Goal: Information Seeking & Learning: Learn about a topic

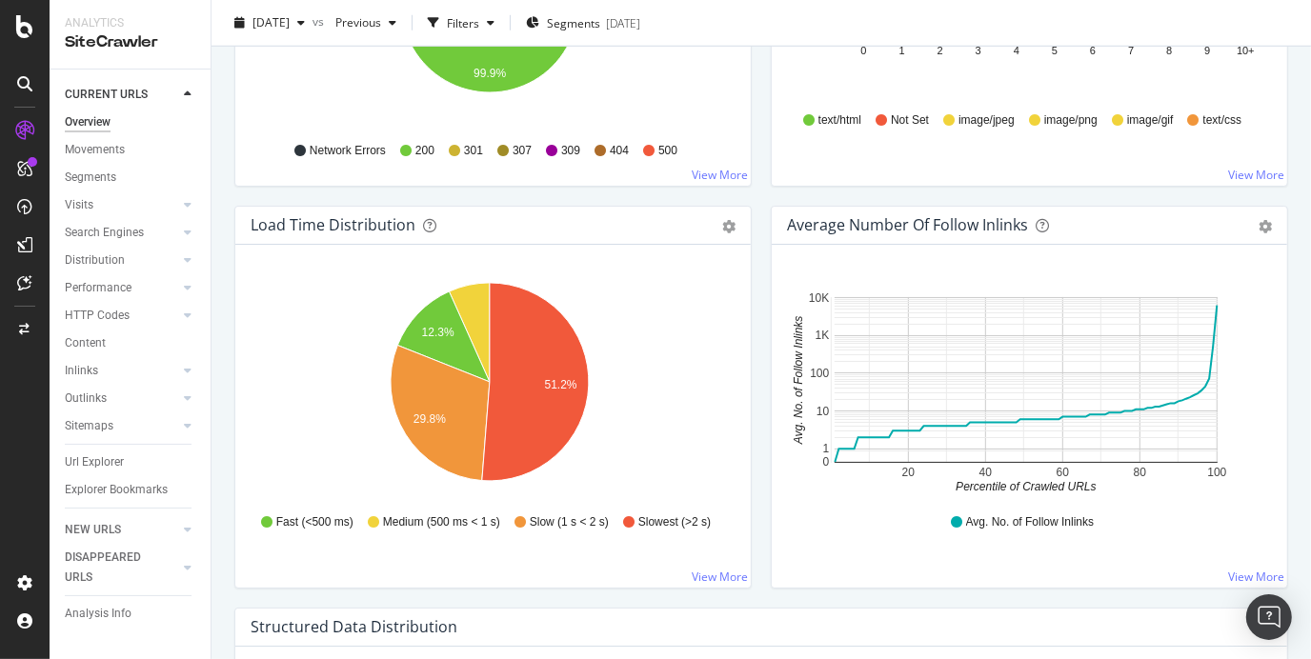
scroll to position [1287, 0]
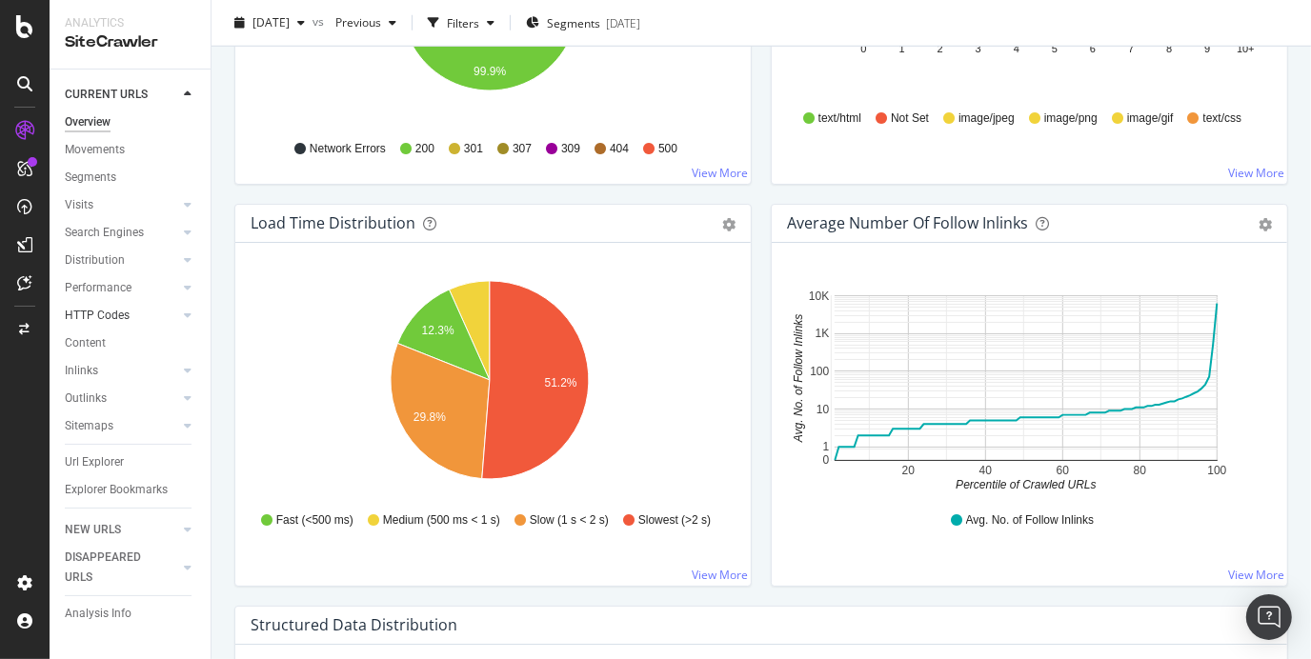
click at [152, 323] on link "HTTP Codes" at bounding box center [121, 316] width 113 height 20
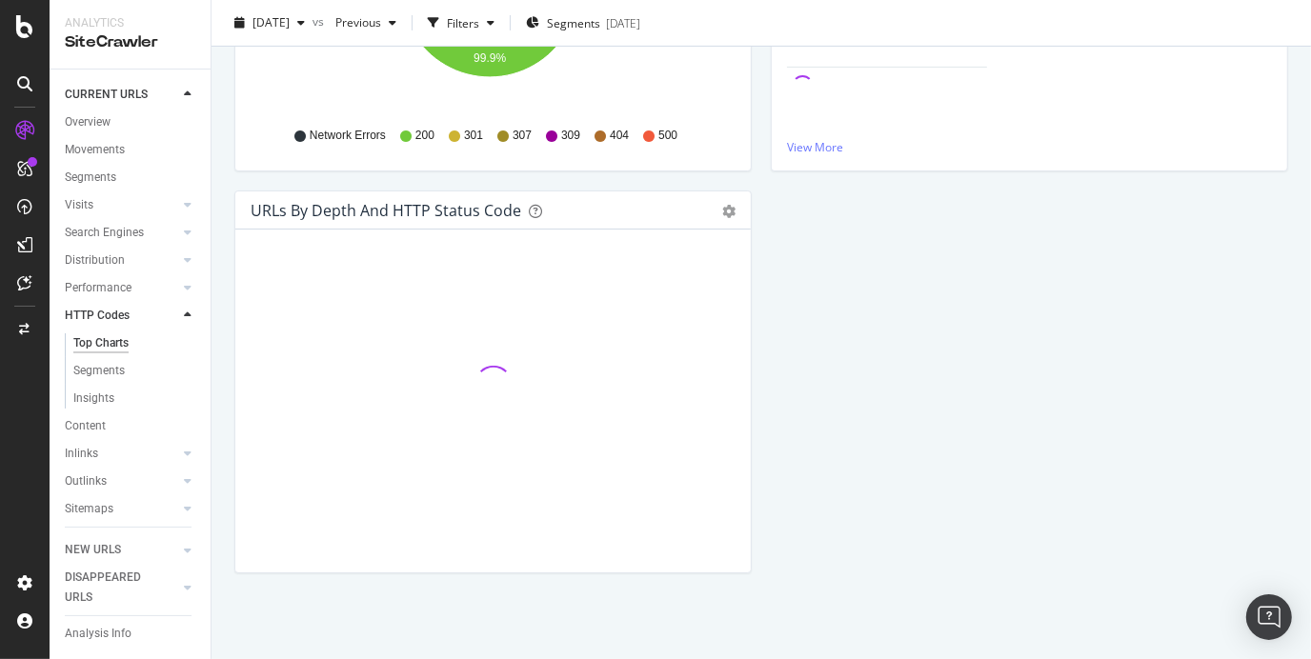
scroll to position [467, 0]
click at [112, 423] on link "Content" at bounding box center [131, 426] width 132 height 20
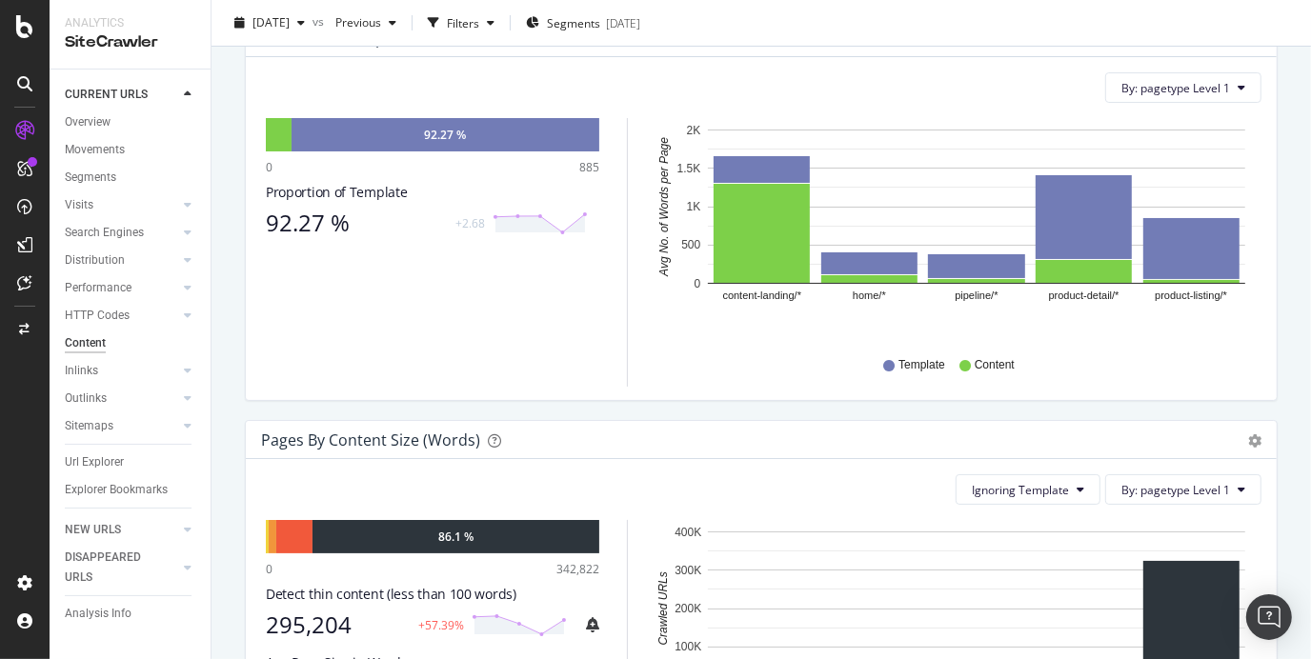
scroll to position [298, 0]
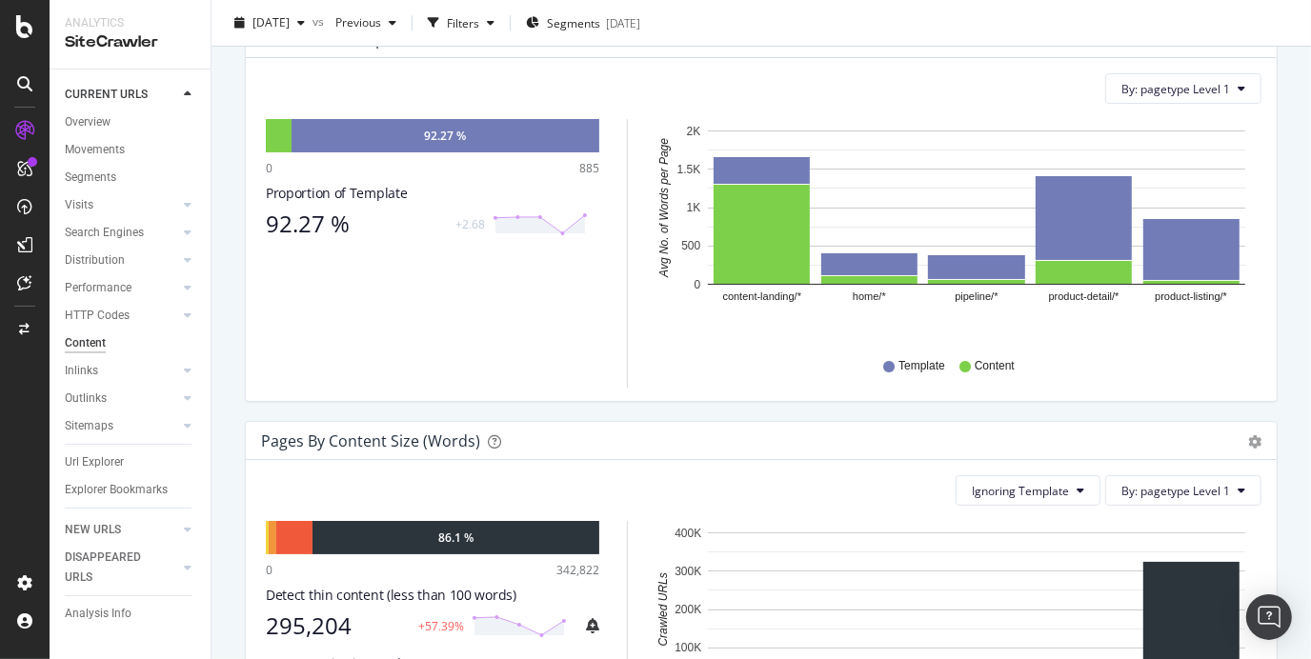
click at [98, 161] on div "Movements" at bounding box center [138, 150] width 146 height 28
click at [93, 153] on div "Movements" at bounding box center [95, 150] width 60 height 20
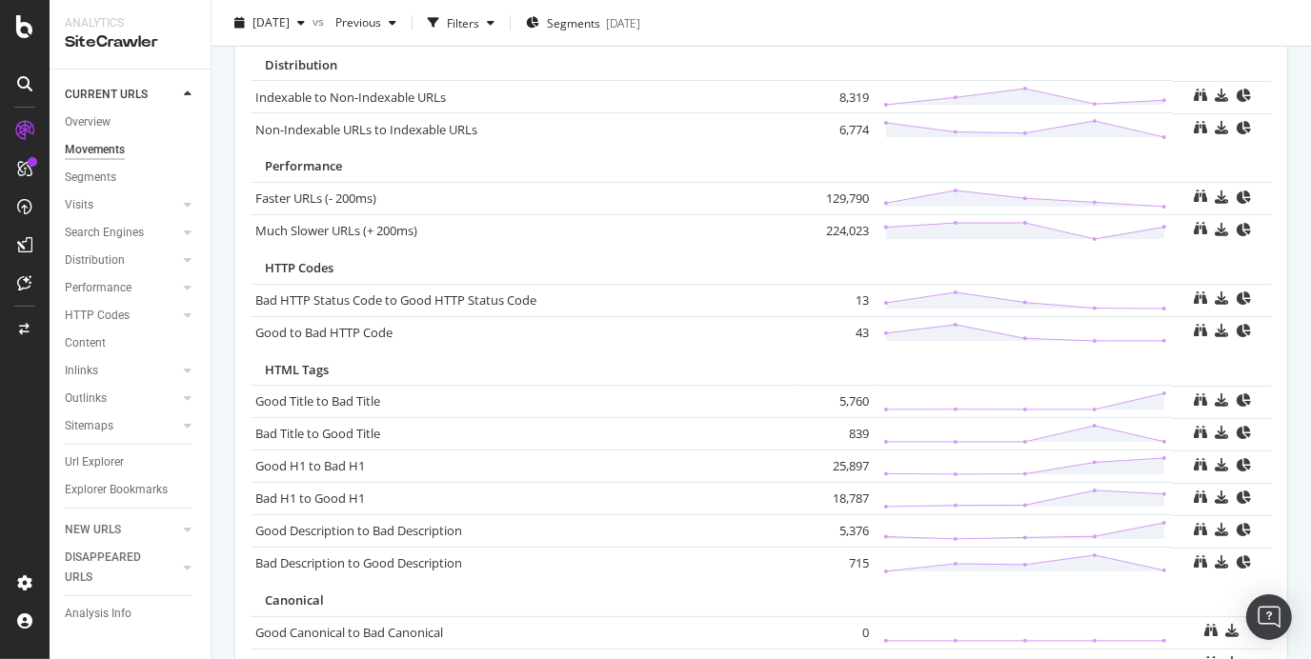
scroll to position [977, 0]
click at [327, 459] on link "Good H1 to Bad H1" at bounding box center [310, 465] width 110 height 17
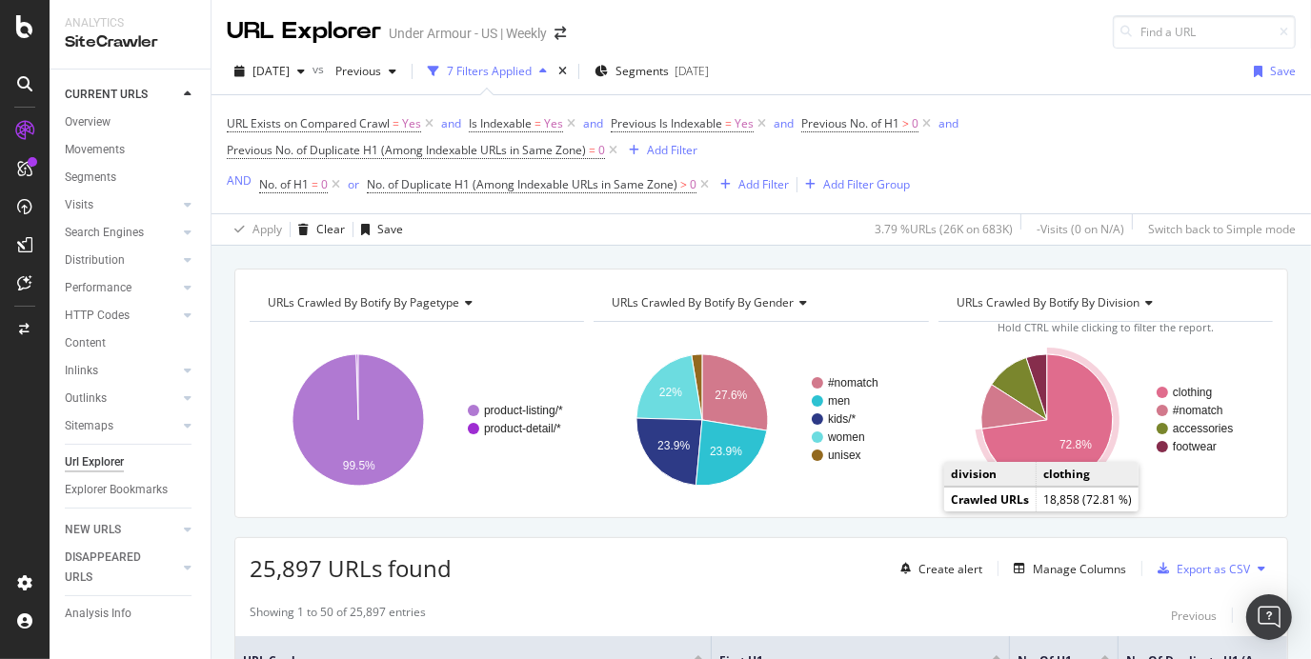
scroll to position [457, 0]
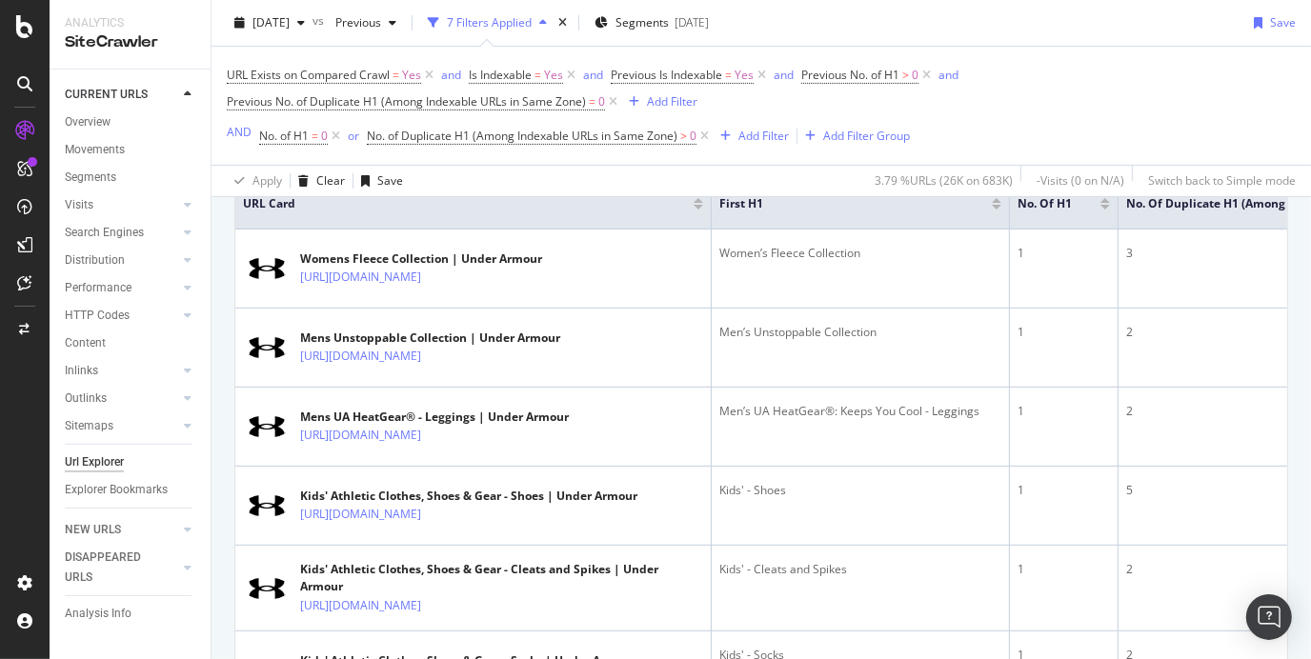
click at [1085, 224] on th "No. of H1" at bounding box center [1064, 204] width 109 height 51
click at [1083, 209] on icon at bounding box center [1084, 202] width 14 height 14
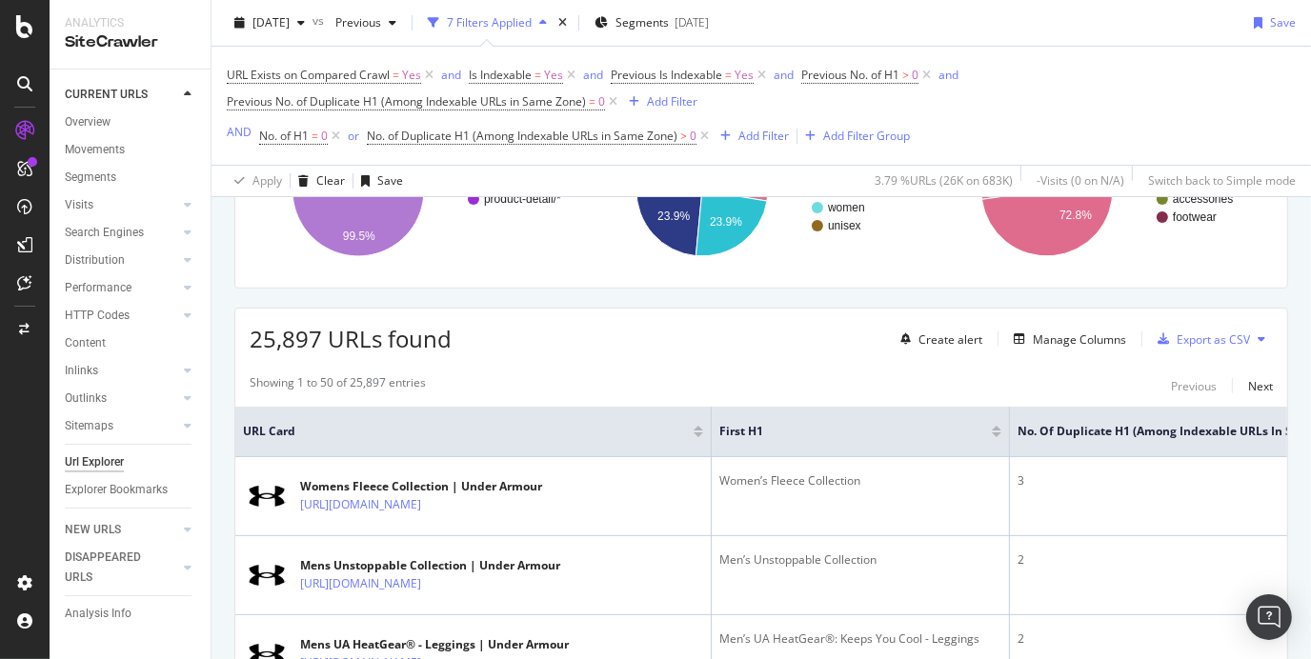
scroll to position [231, 0]
click at [1101, 432] on div at bounding box center [1106, 434] width 10 height 5
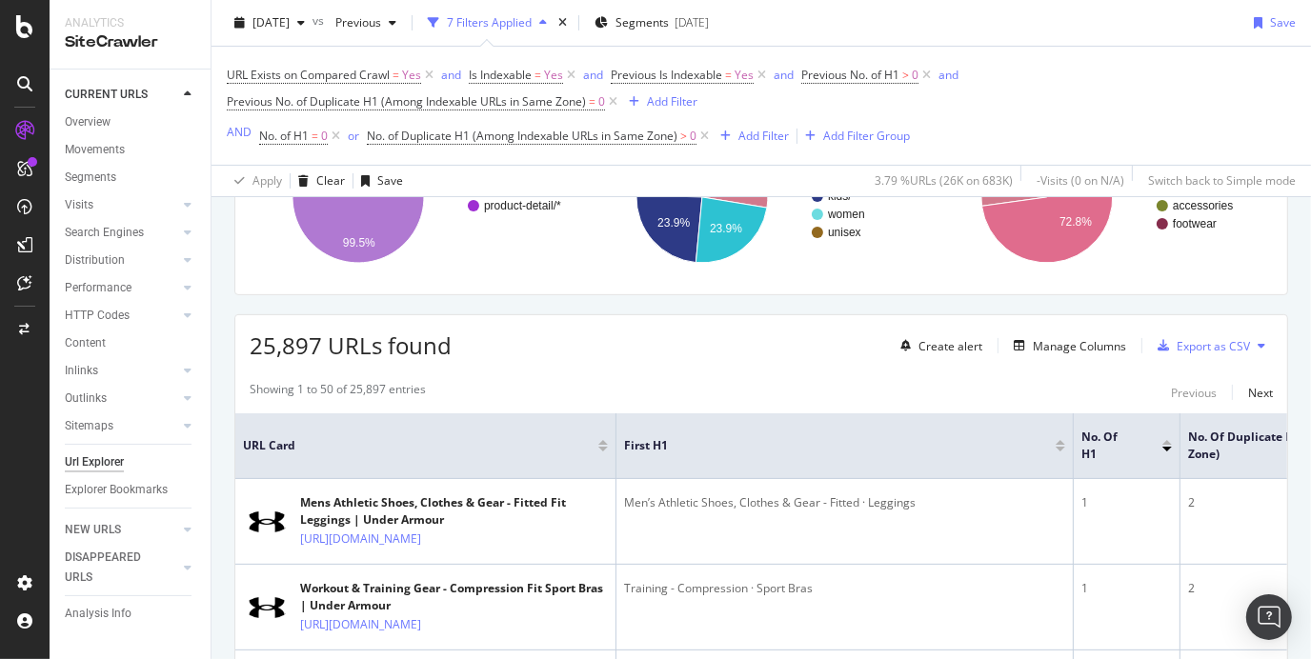
scroll to position [225, 0]
click at [1165, 445] on div at bounding box center [1167, 447] width 10 height 5
click at [1165, 440] on div at bounding box center [1167, 440] width 10 height 5
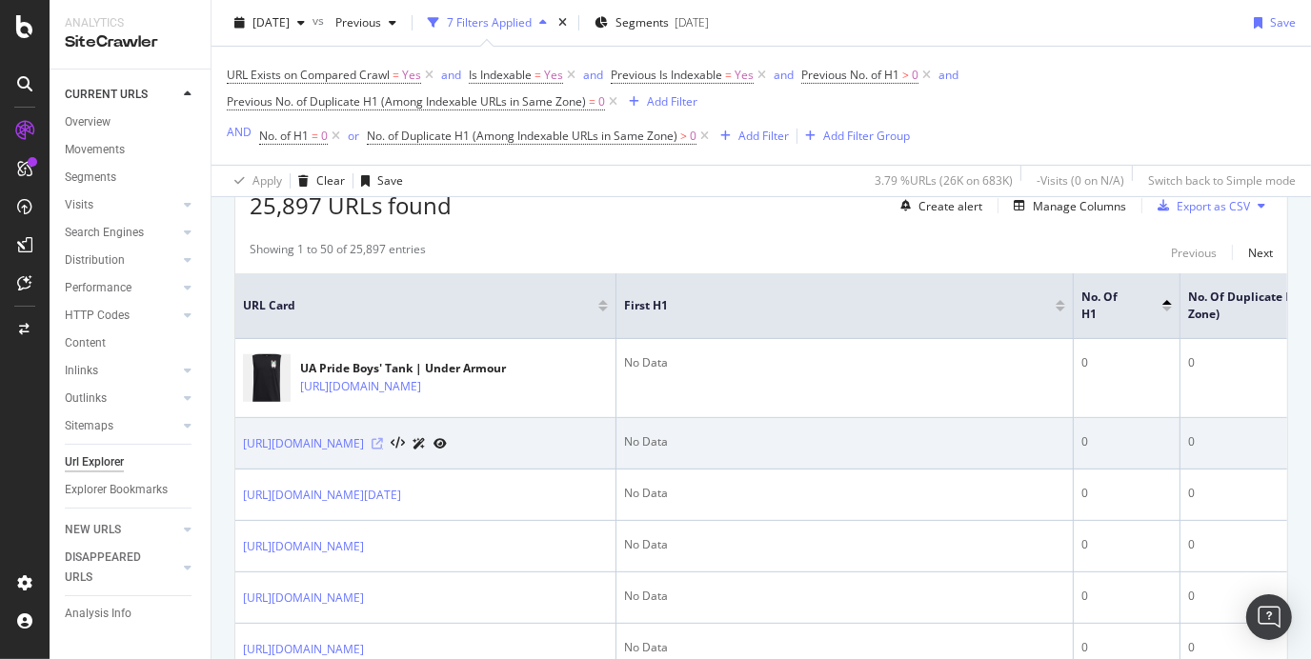
click at [383, 450] on icon at bounding box center [377, 443] width 11 height 11
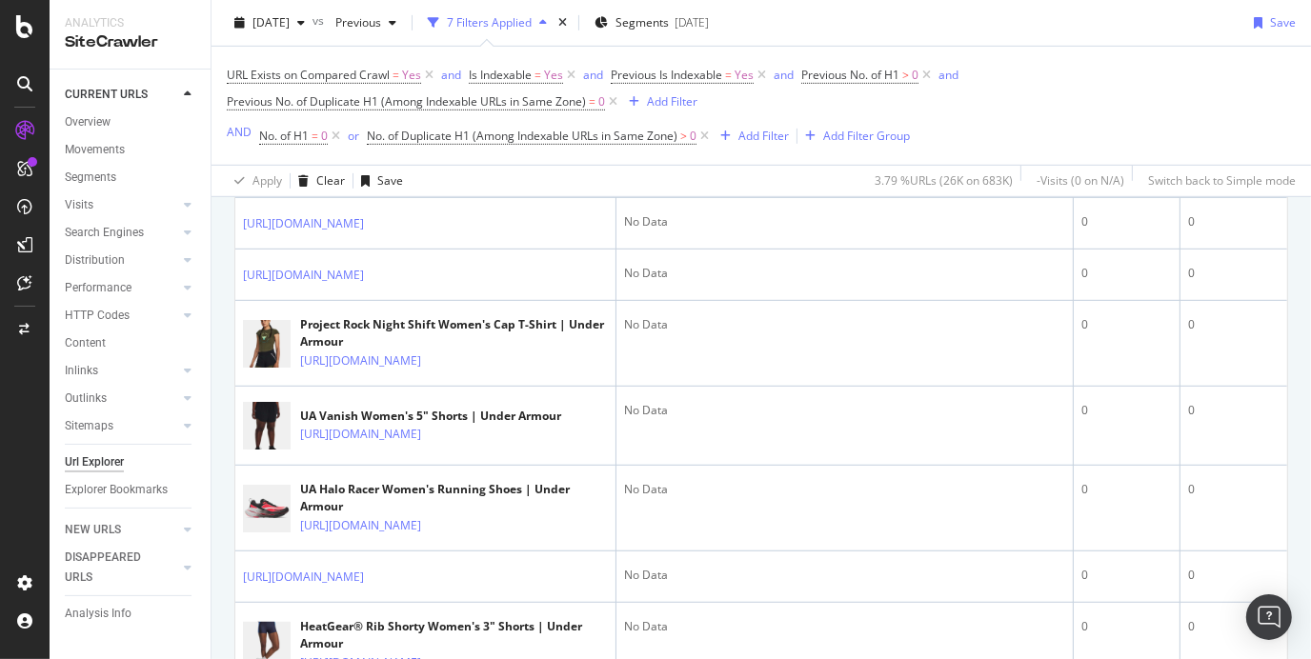
scroll to position [737, 0]
click at [383, 179] on icon at bounding box center [377, 173] width 11 height 11
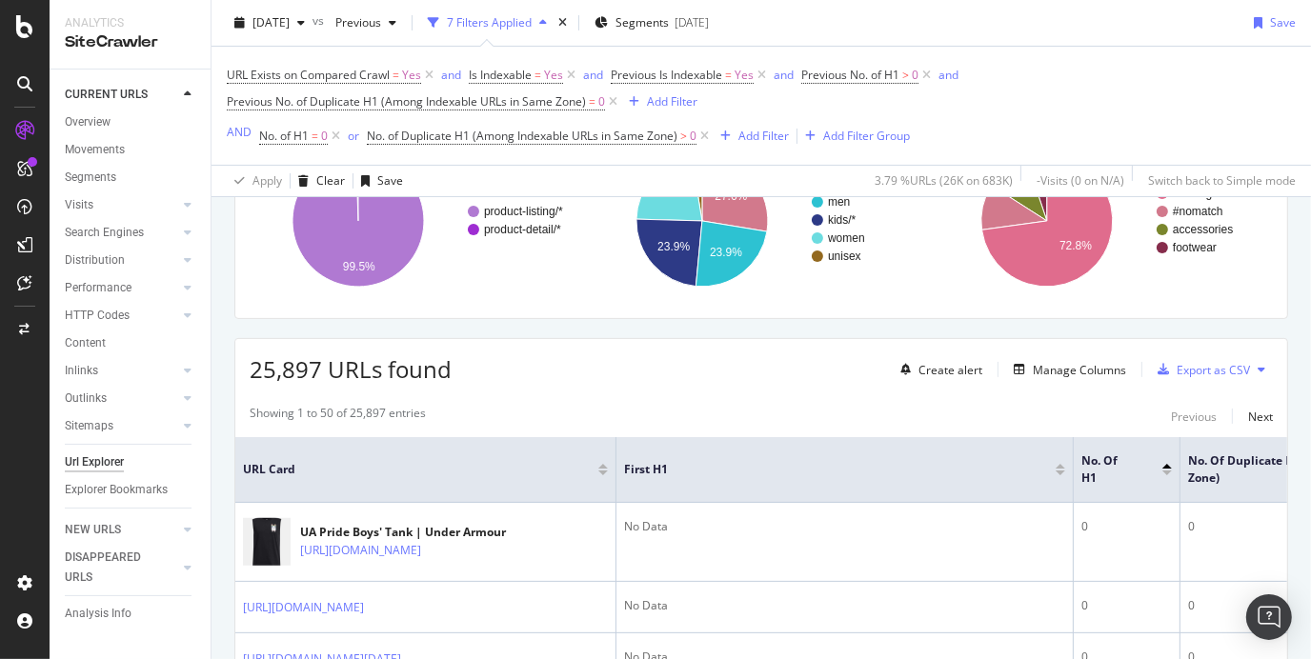
scroll to position [0, 455]
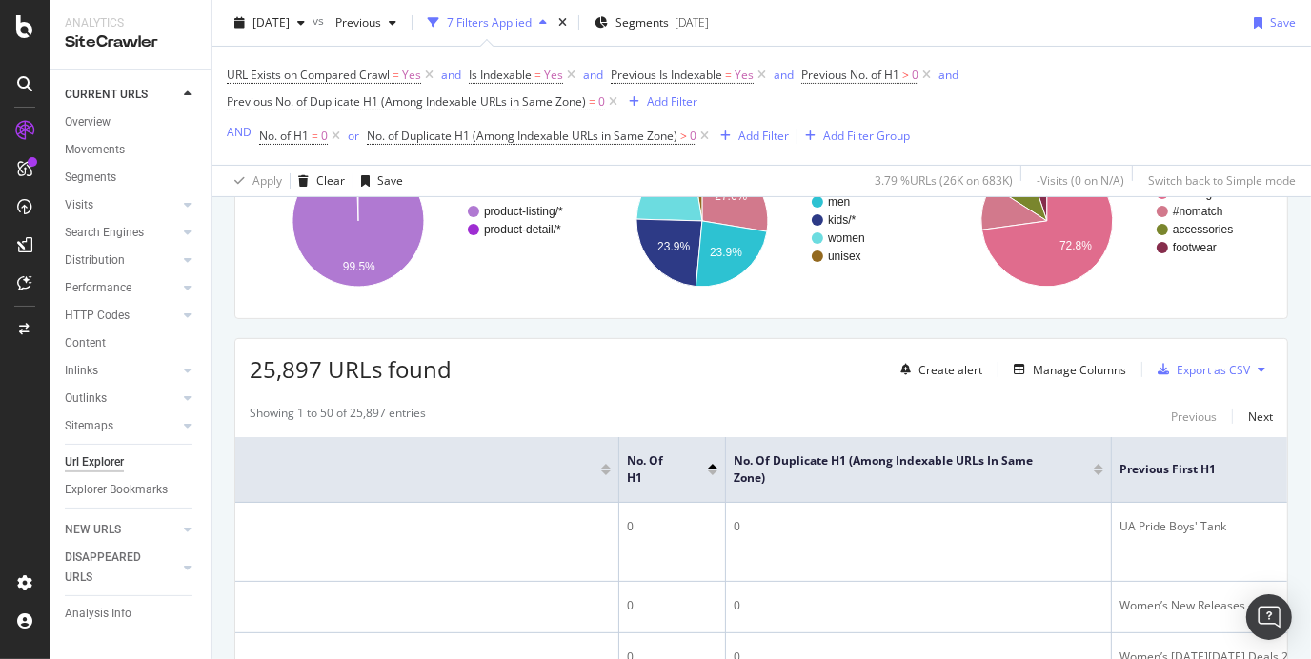
click at [1100, 474] on div at bounding box center [1099, 473] width 10 height 5
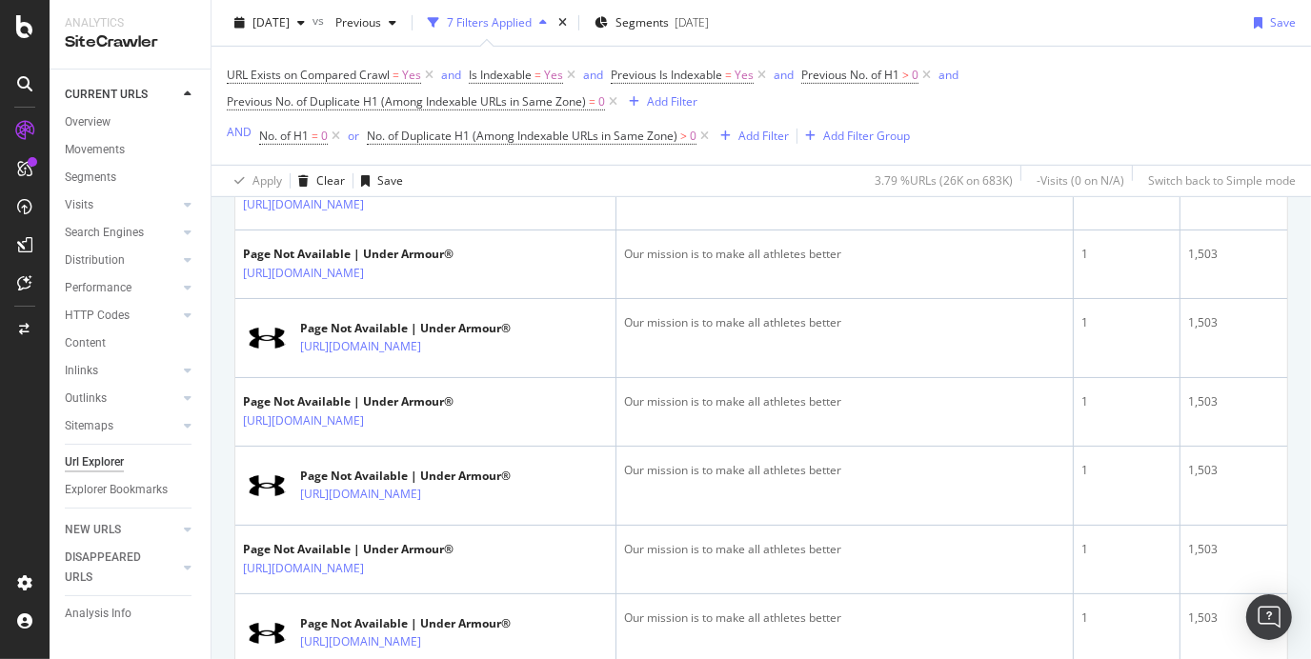
scroll to position [690, 0]
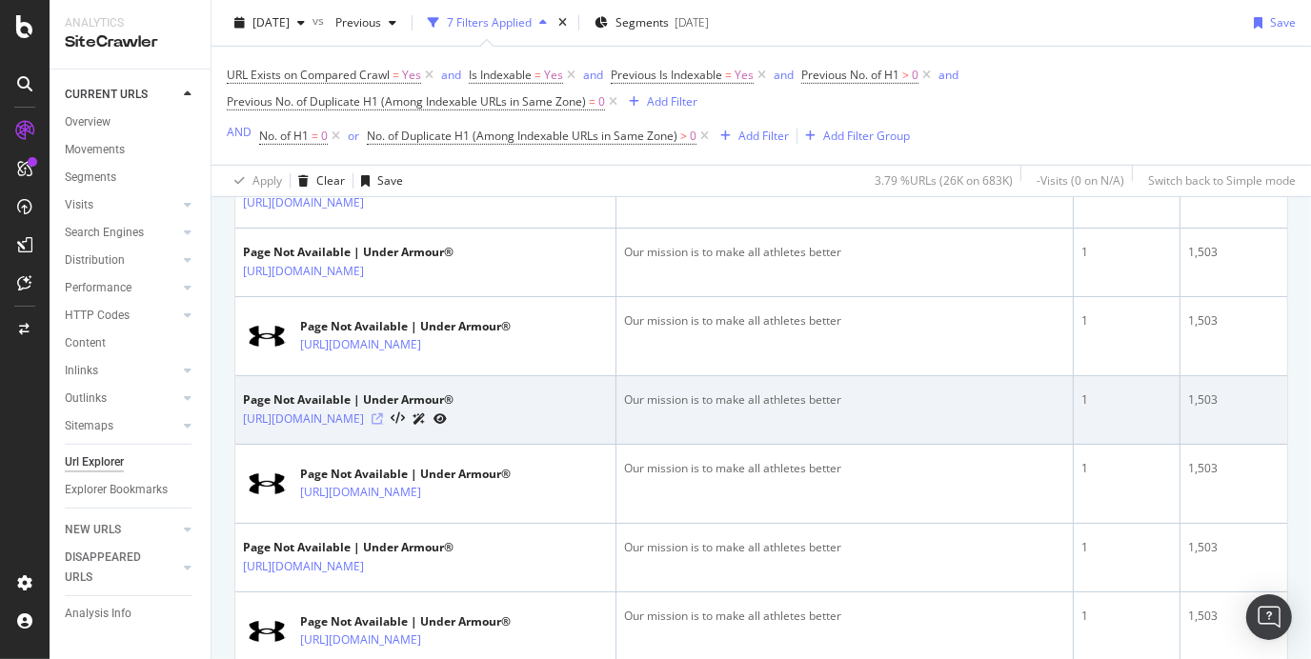
click at [383, 425] on icon at bounding box center [377, 419] width 11 height 11
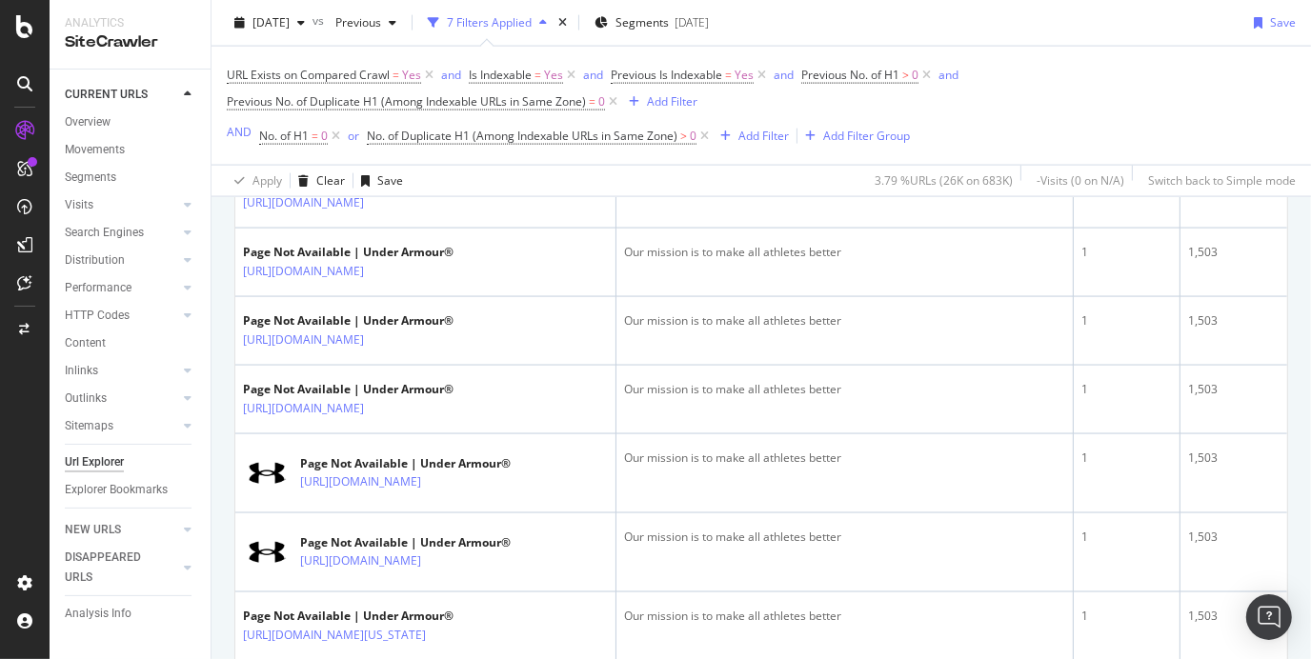
scroll to position [2098, 0]
click at [541, 56] on icon at bounding box center [534, 50] width 13 height 11
click at [29, 30] on icon at bounding box center [24, 26] width 17 height 23
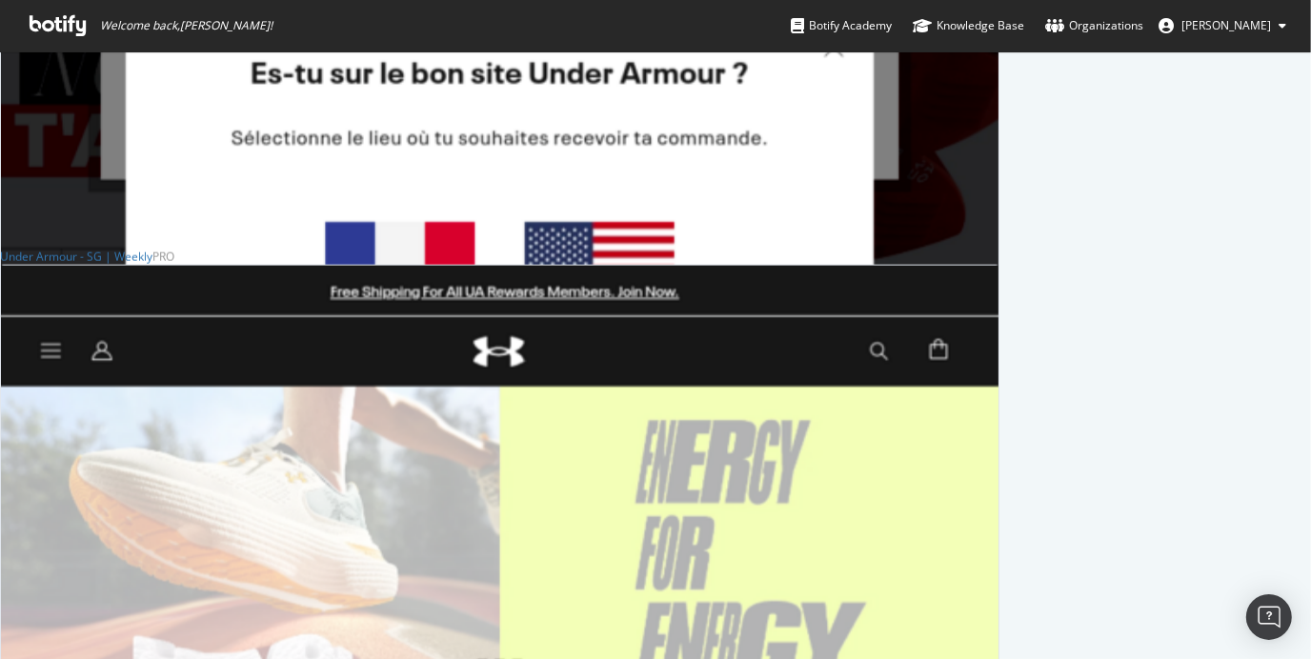
scroll to position [3170, 0]
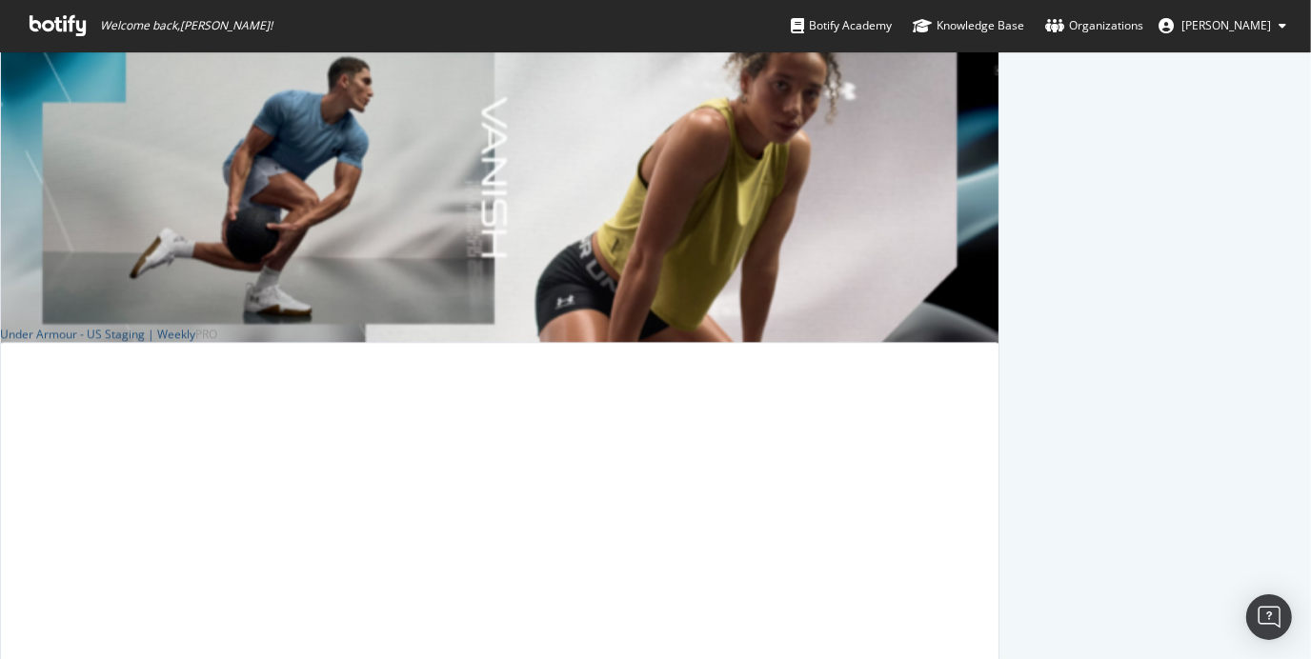
click at [195, 329] on div "Under Armour - US Staging | Weekly" at bounding box center [97, 334] width 195 height 16
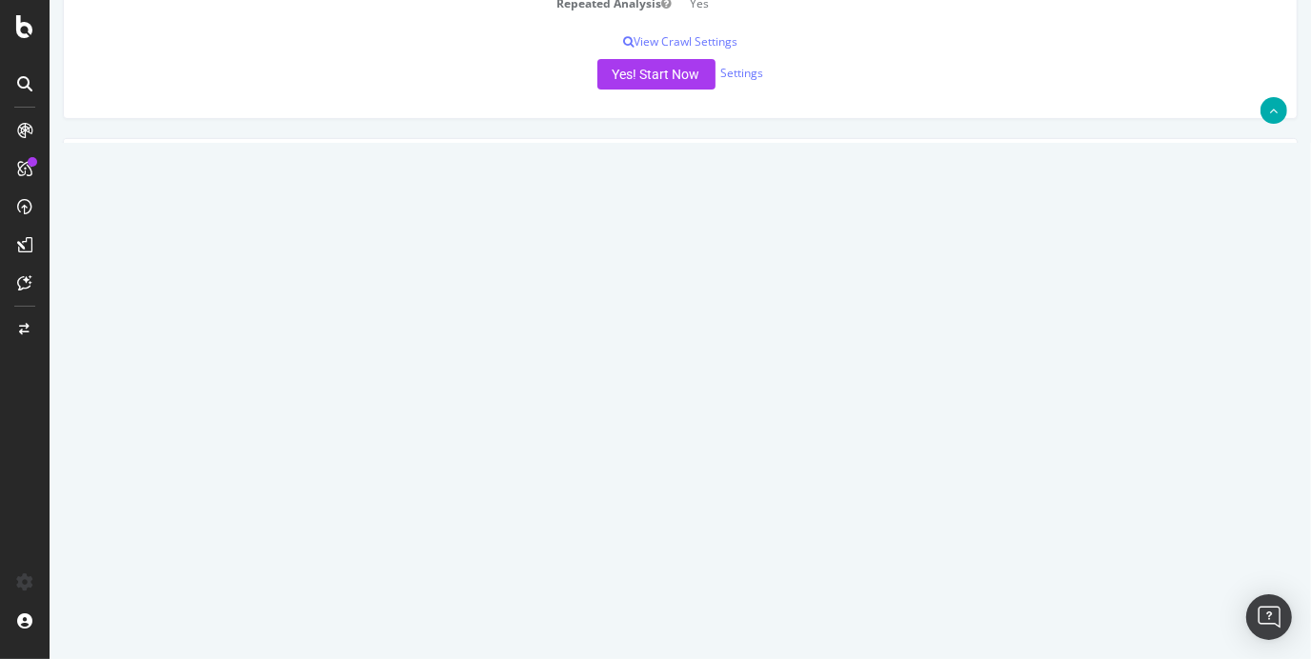
scroll to position [457, 0]
click at [386, 142] on div "Last 10 Crawls" at bounding box center [679, 157] width 1233 height 39
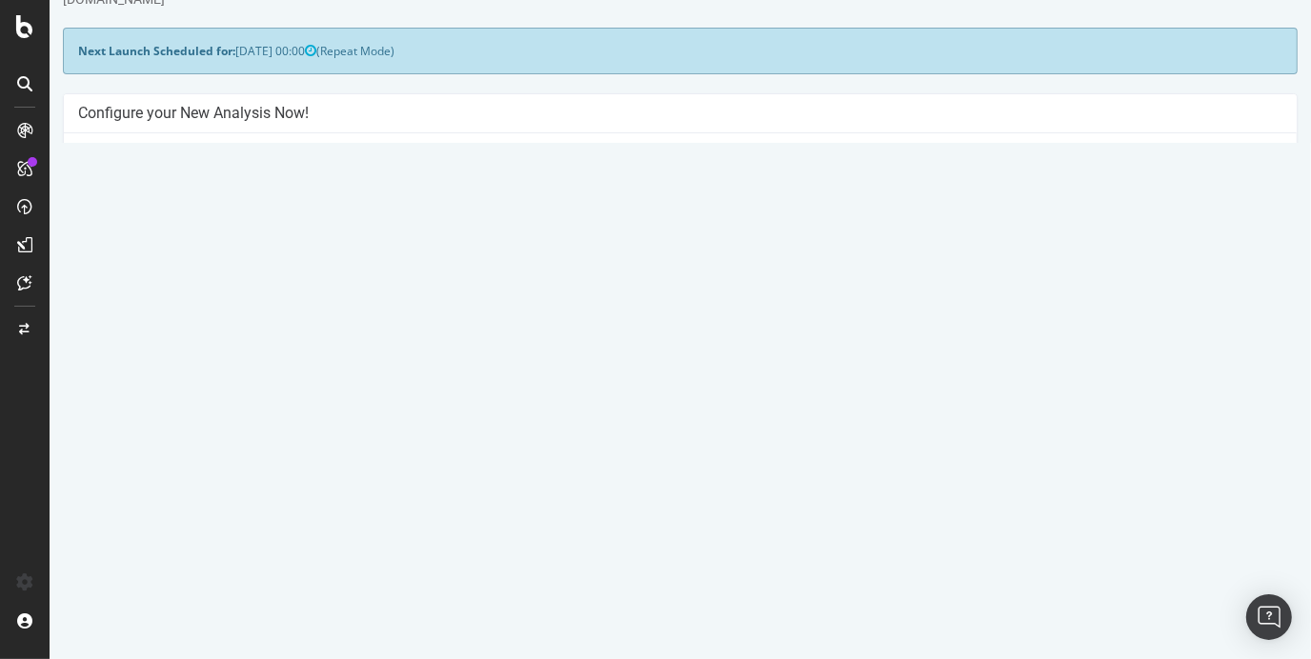
scroll to position [70, 0]
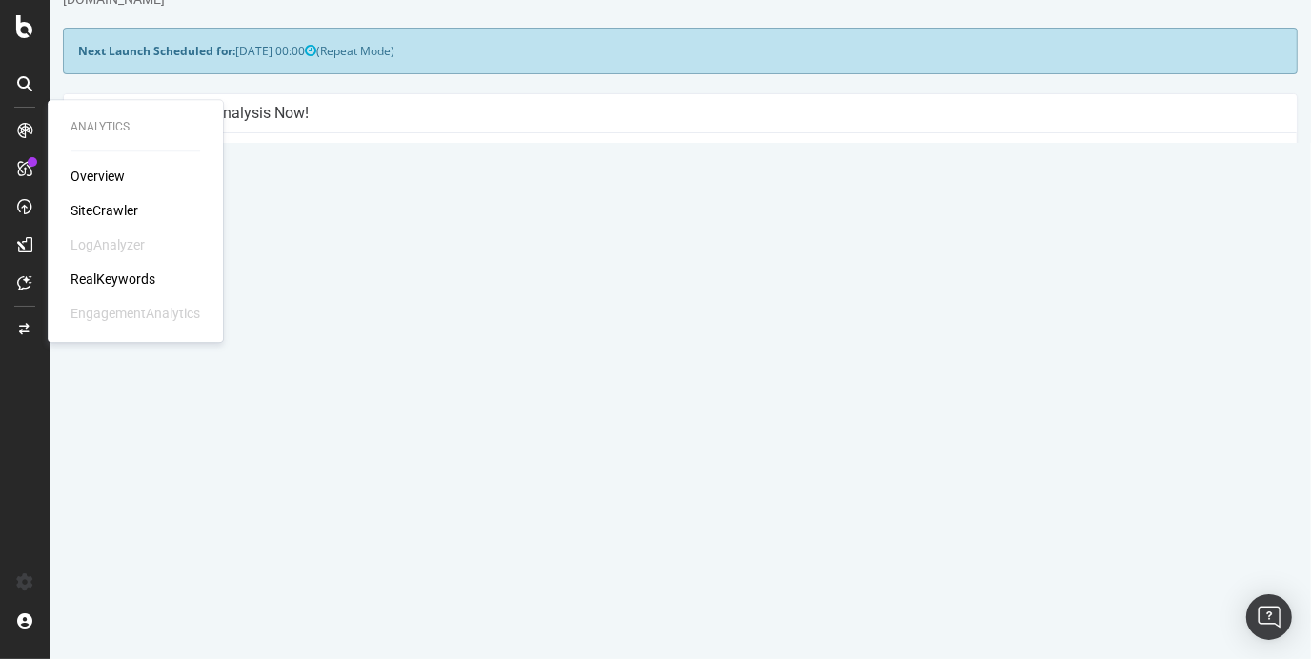
click at [25, 134] on icon at bounding box center [24, 130] width 15 height 15
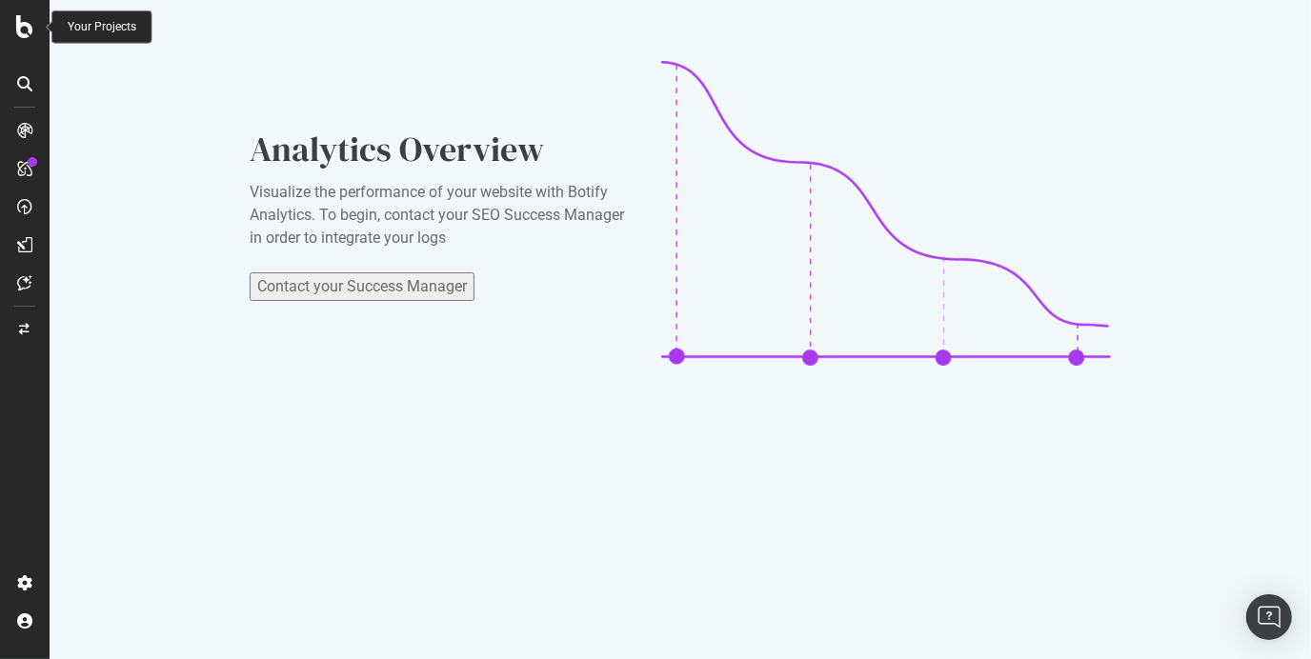
click at [21, 29] on icon at bounding box center [24, 26] width 17 height 23
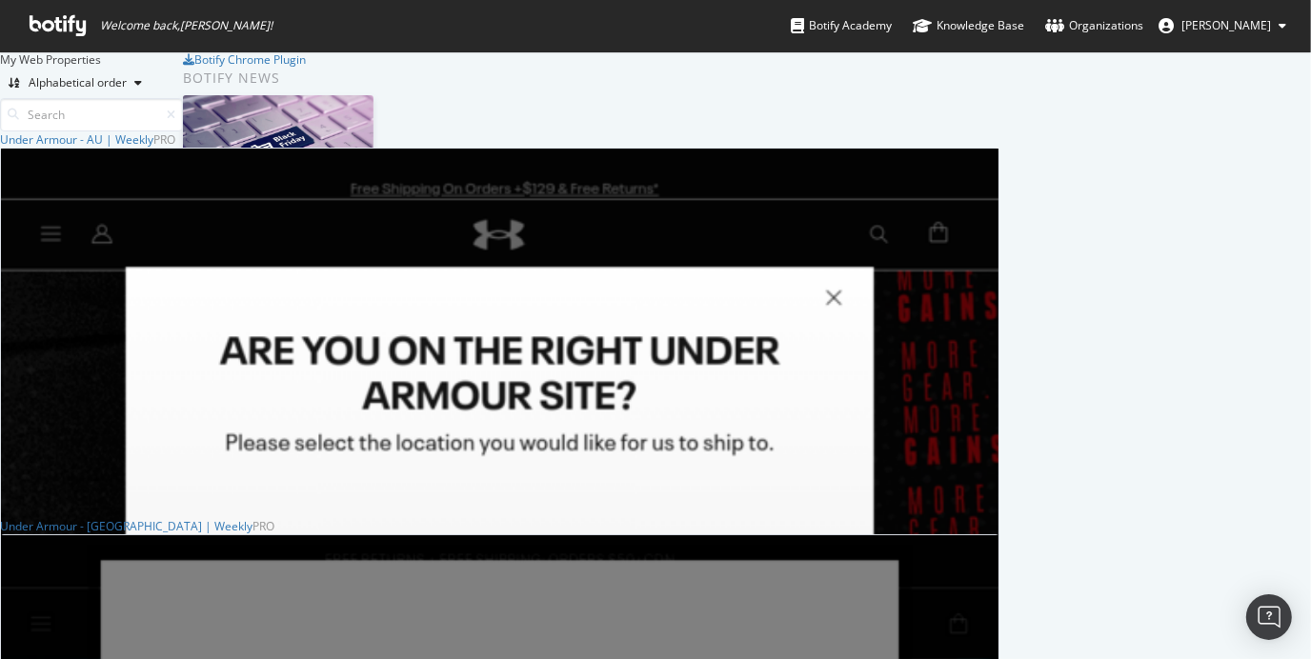
scroll to position [300, 0]
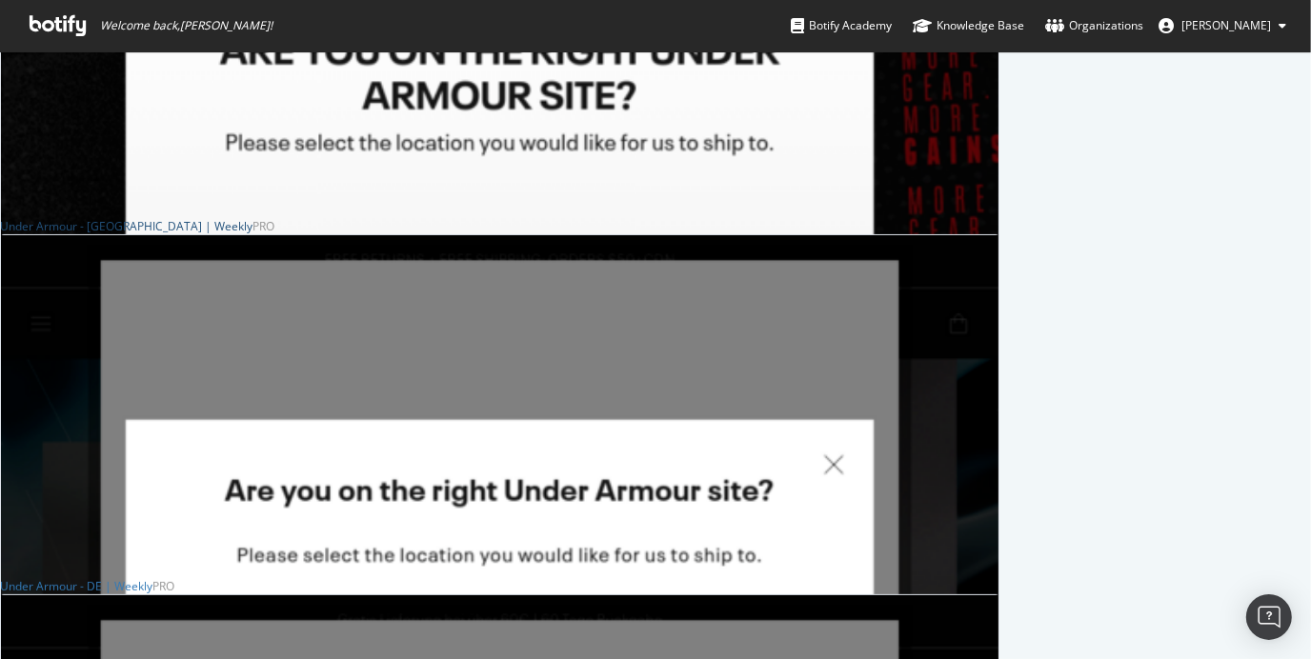
click at [236, 233] on div "Under Armour - CA | Weekly" at bounding box center [126, 226] width 253 height 16
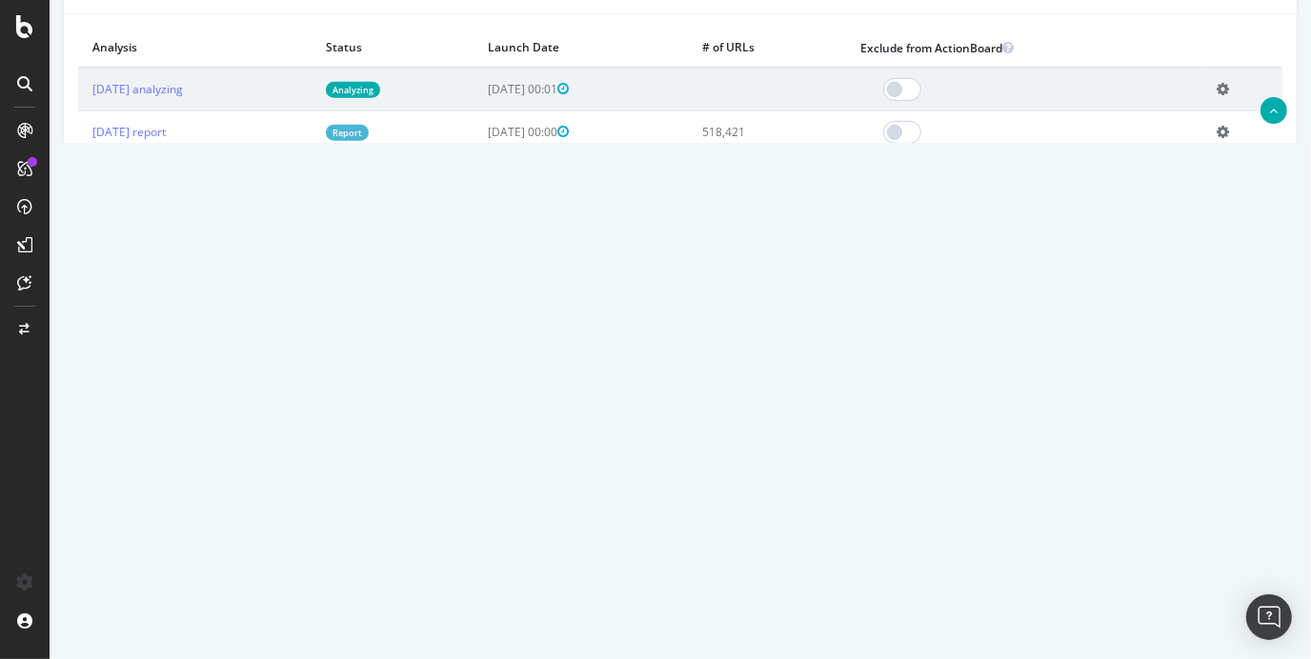
scroll to position [666, 0]
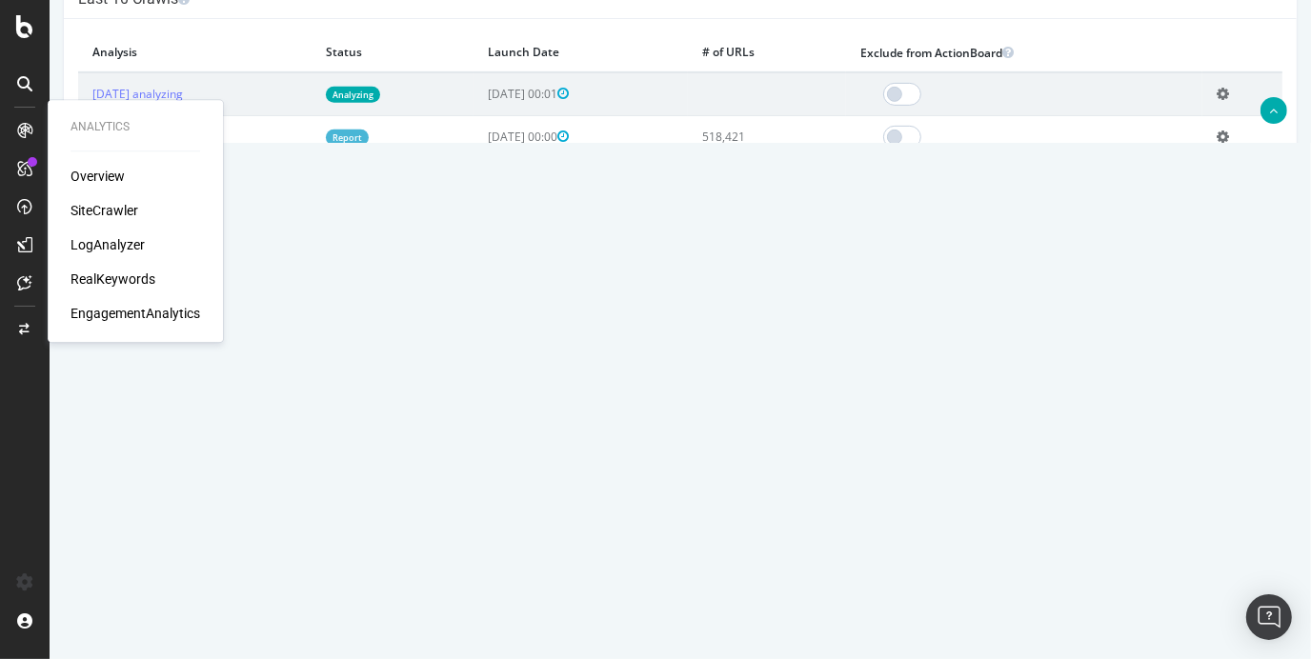
click at [26, 130] on icon at bounding box center [24, 130] width 15 height 15
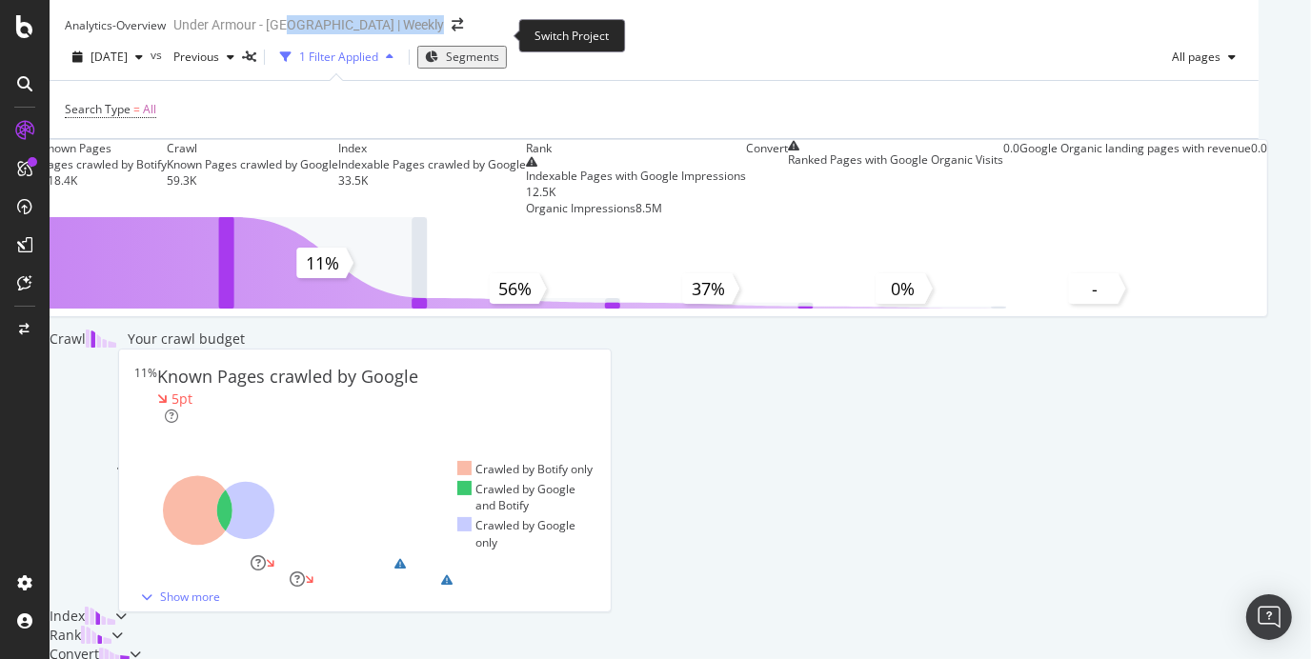
drag, startPoint x: 434, startPoint y: 38, endPoint x: 515, endPoint y: 30, distance: 81.4
click at [482, 30] on div "Analytics - Overview Under Armour - CA | Weekly" at bounding box center [273, 24] width 417 height 19
click at [463, 31] on icon "arrow-right-arrow-left" at bounding box center [457, 24] width 11 height 13
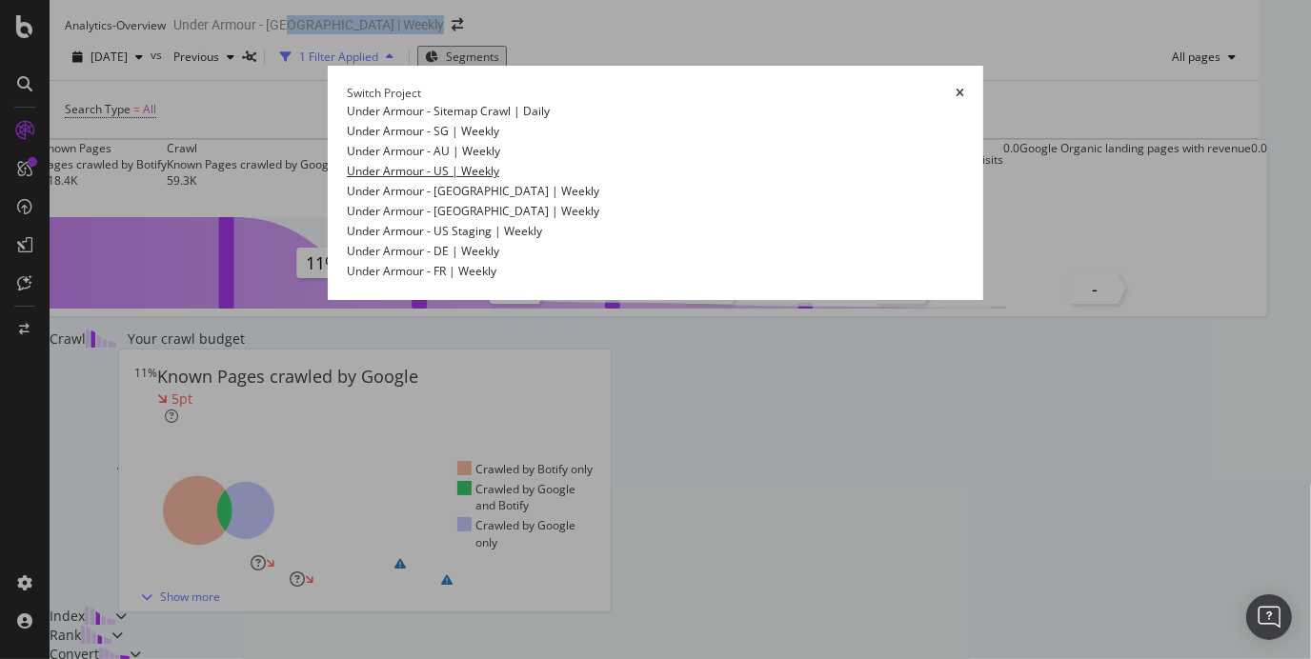
click at [347, 181] on link "Under Armour - US | Weekly" at bounding box center [423, 171] width 152 height 20
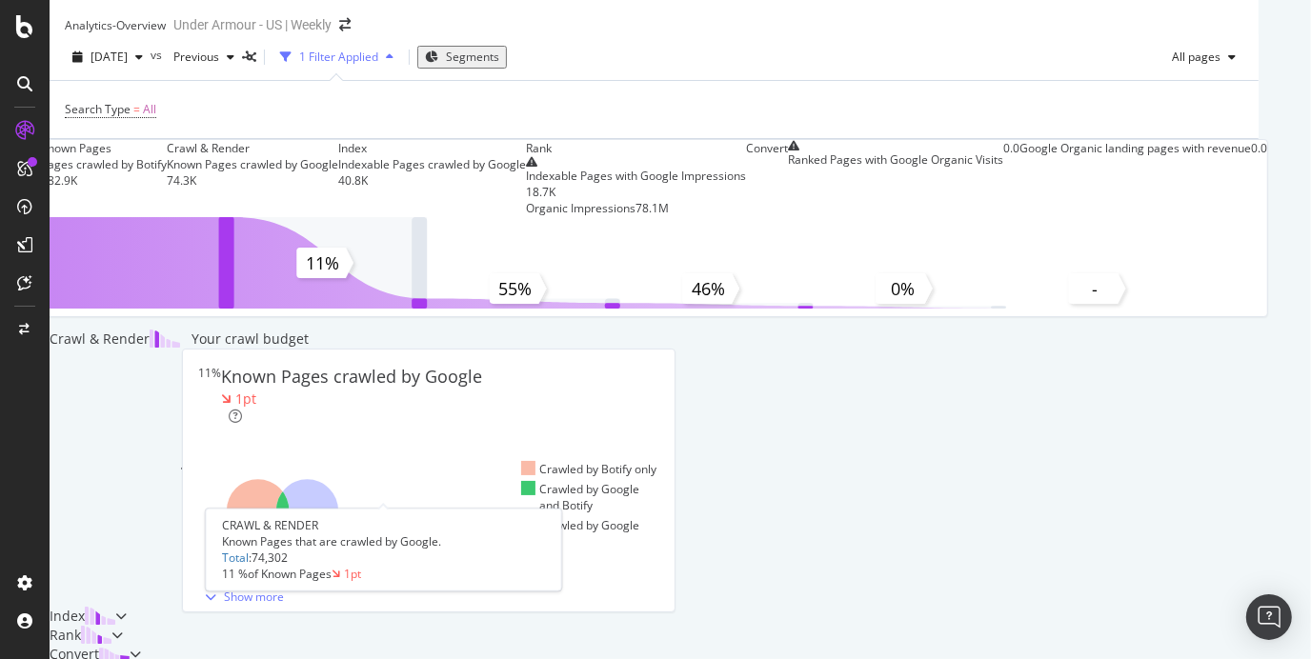
click at [338, 189] on div "74.3K" at bounding box center [253, 180] width 172 height 16
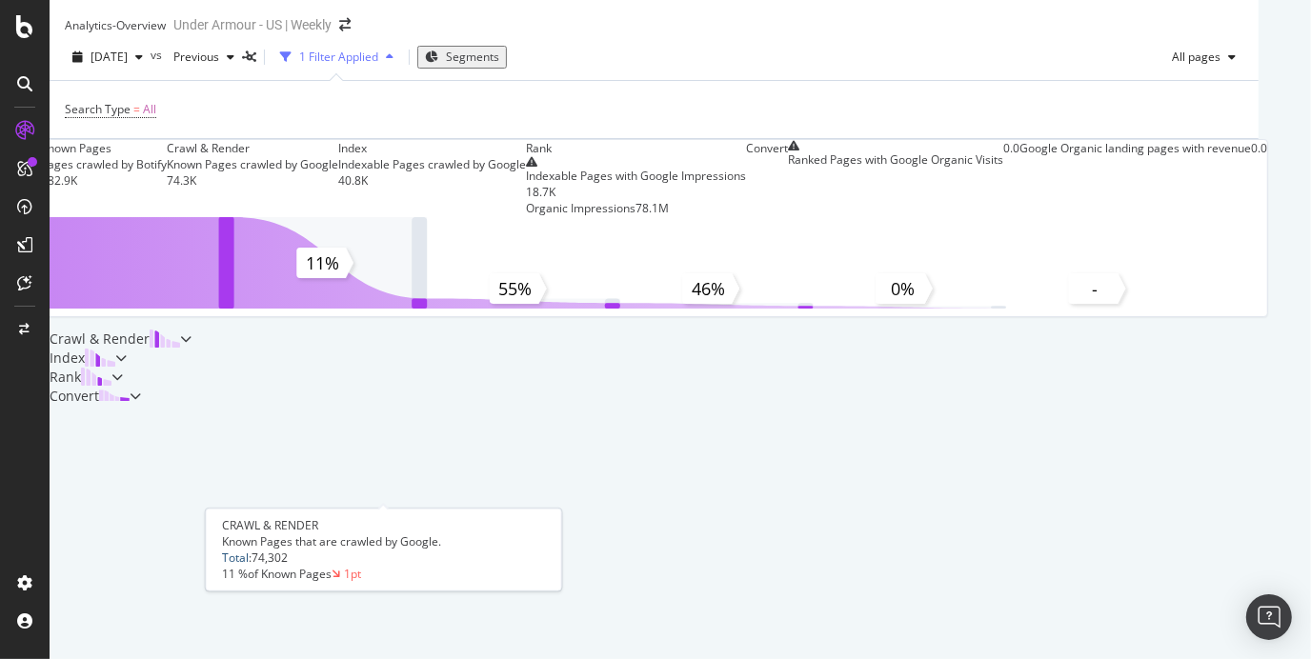
click at [232, 566] on link "Total" at bounding box center [235, 558] width 27 height 16
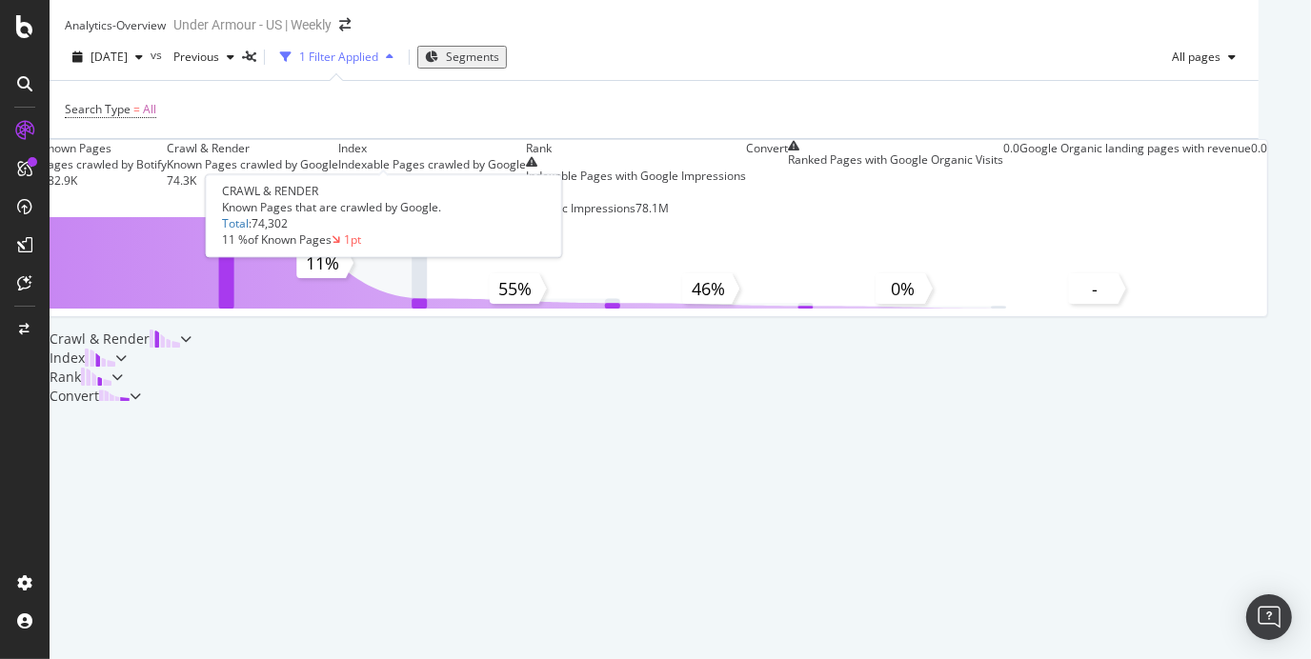
scroll to position [333, 0]
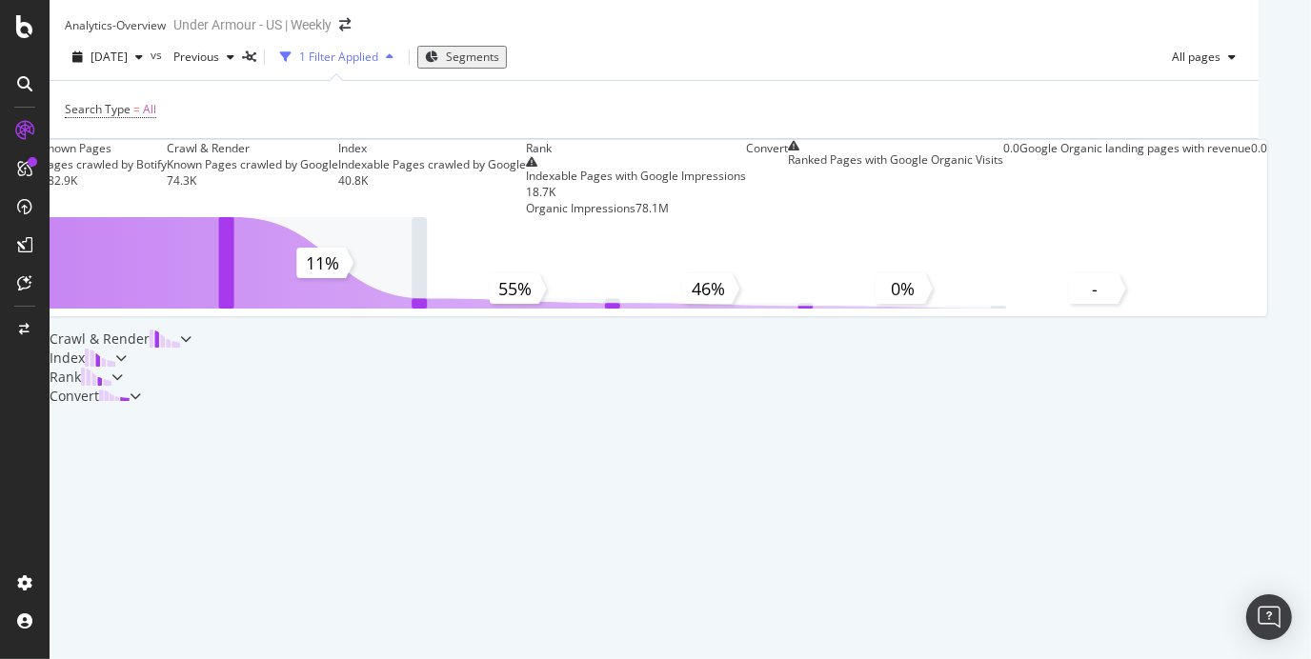
click at [192, 330] on div "Crawl & Render" at bounding box center [121, 339] width 142 height 19
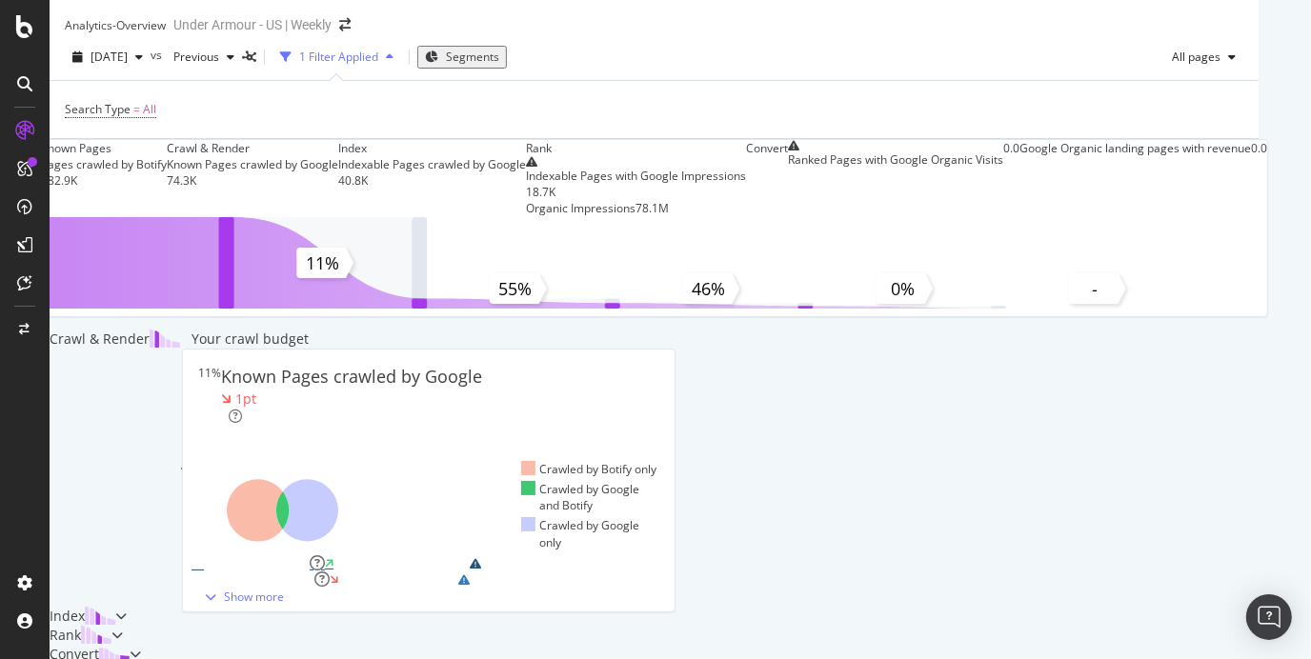
scroll to position [693, 0]
click at [115, 607] on div "Index" at bounding box center [83, 616] width 66 height 19
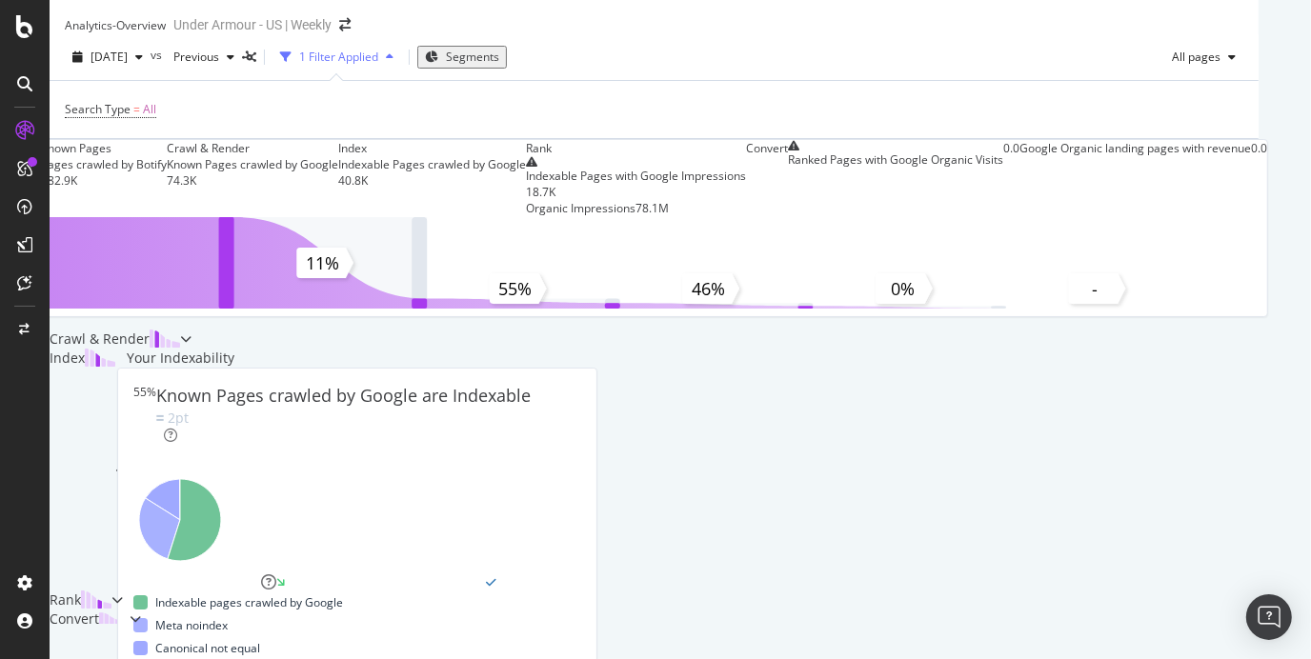
scroll to position [14, 0]
click at [219, 53] on span "Previous" at bounding box center [192, 57] width 53 height 16
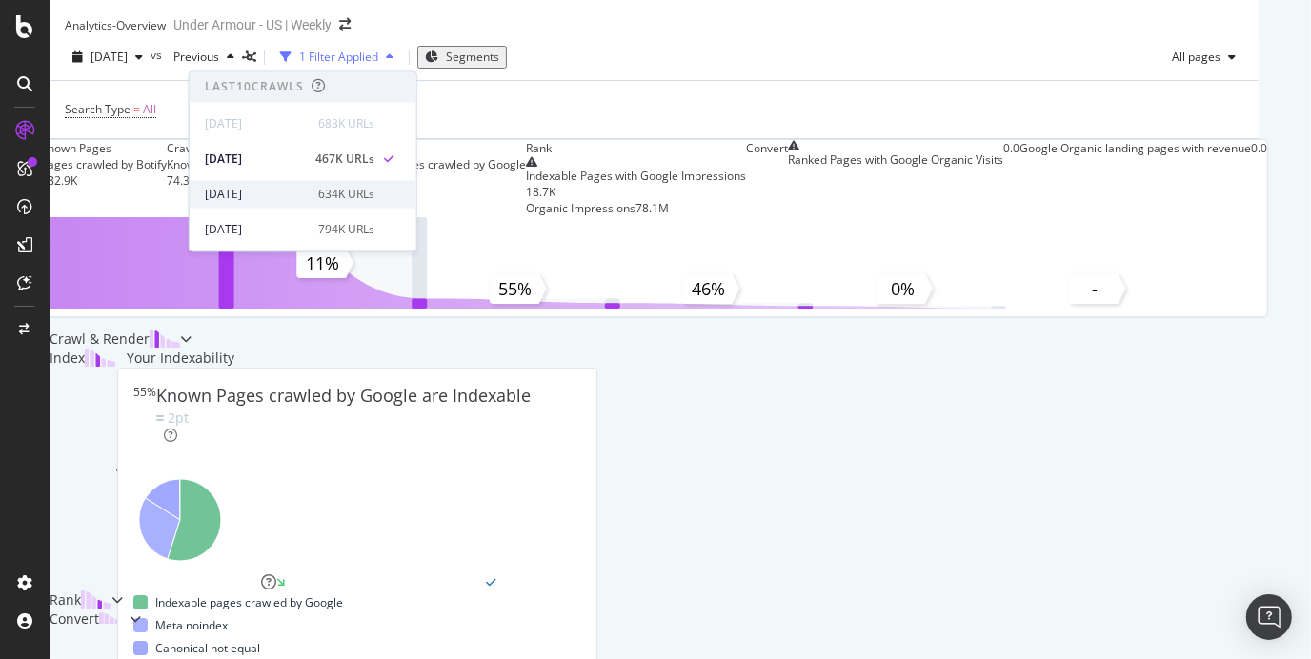
click at [269, 195] on div "[DATE]" at bounding box center [256, 194] width 102 height 17
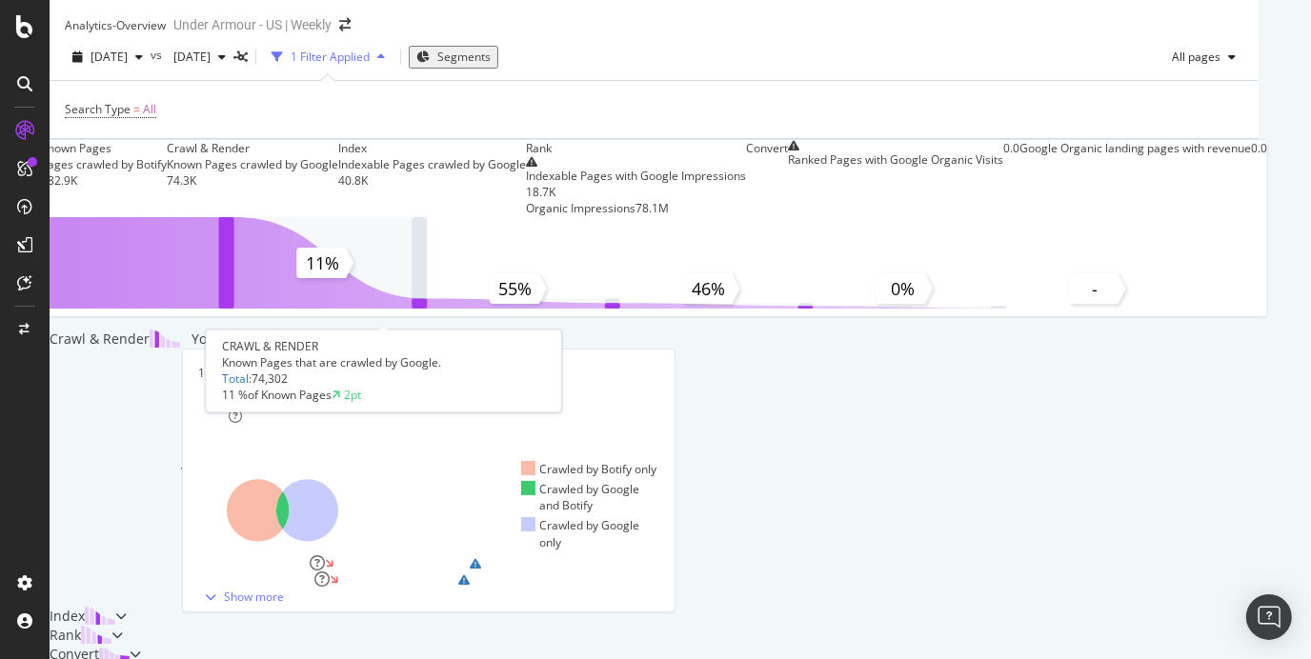
scroll to position [26, 0]
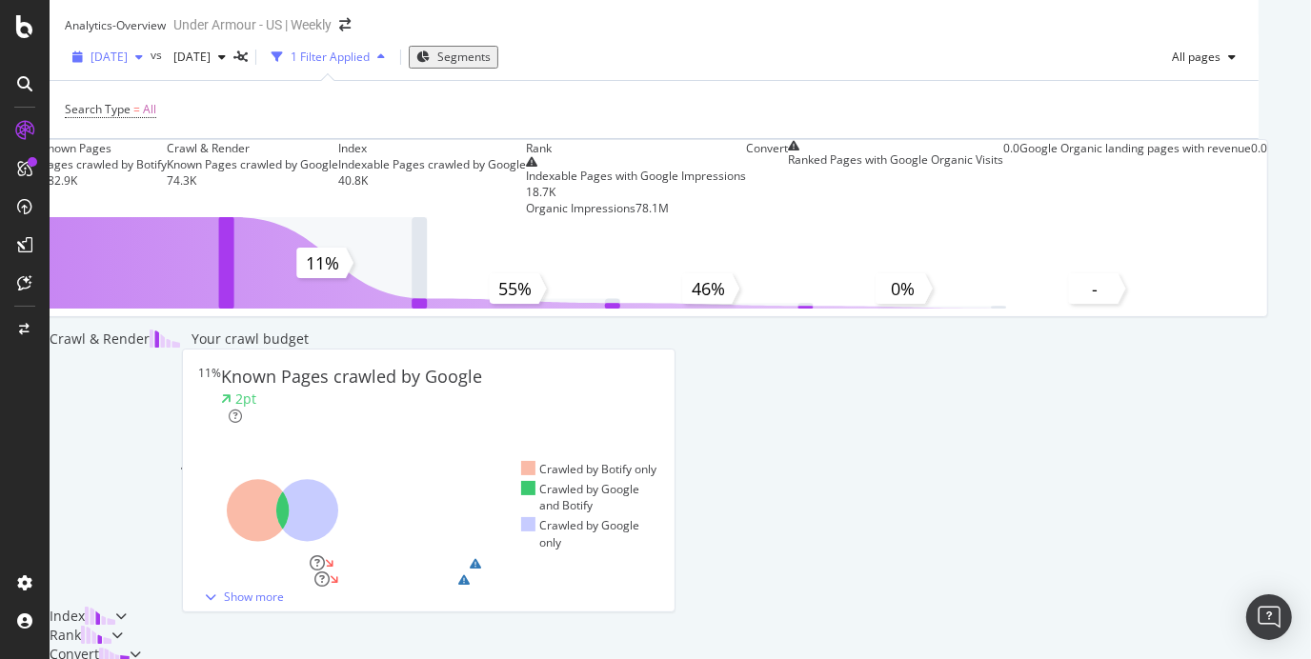
click at [128, 49] on span "[DATE]" at bounding box center [109, 57] width 37 height 16
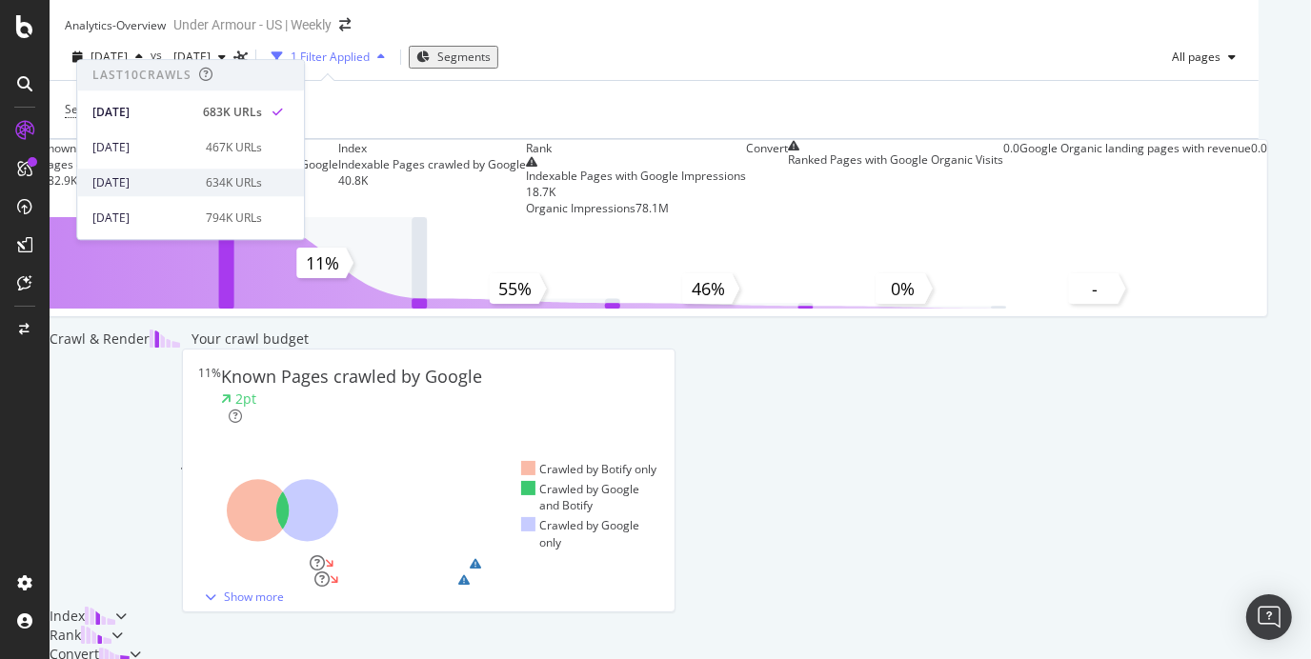
click at [136, 185] on div "[DATE]" at bounding box center [143, 182] width 102 height 17
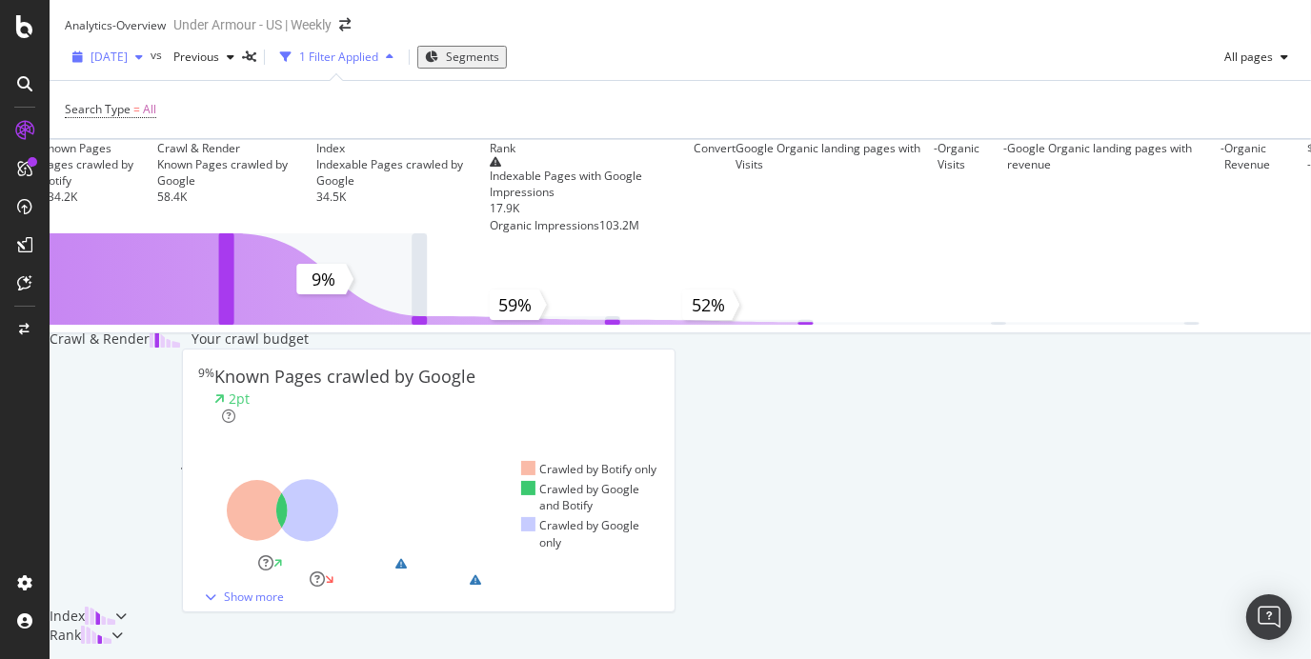
click at [151, 58] on div "[DATE]" at bounding box center [108, 57] width 86 height 29
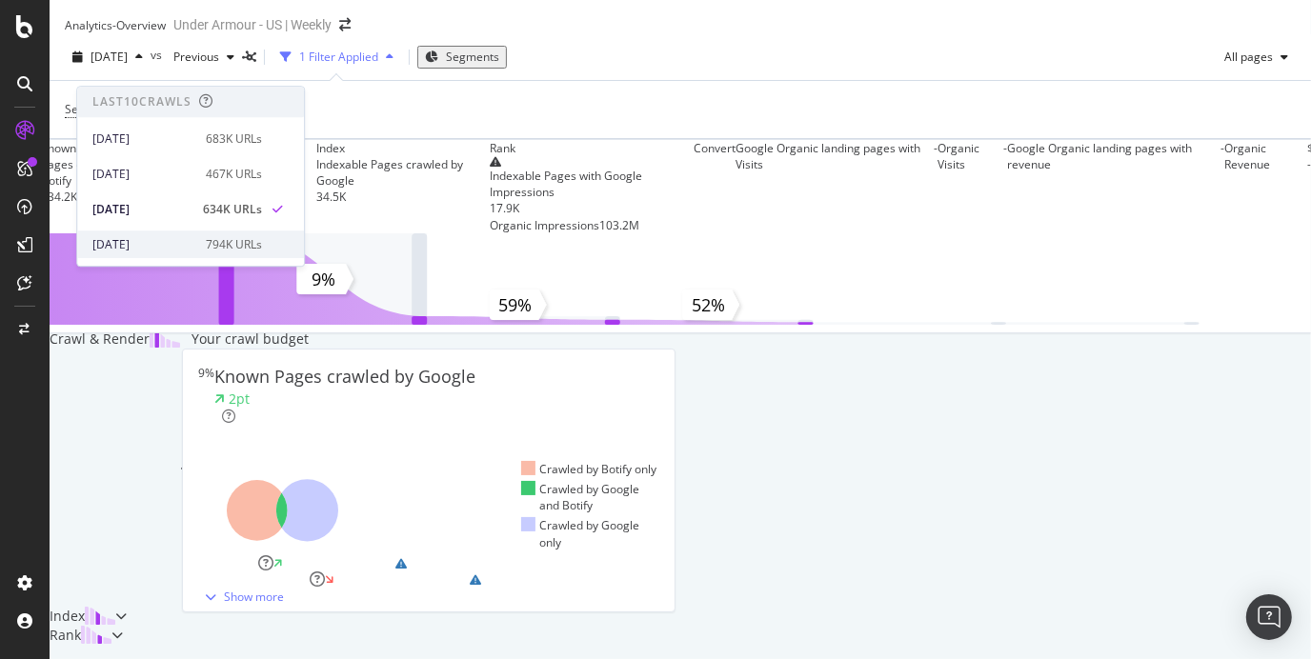
click at [180, 247] on div "[DATE]" at bounding box center [143, 244] width 102 height 17
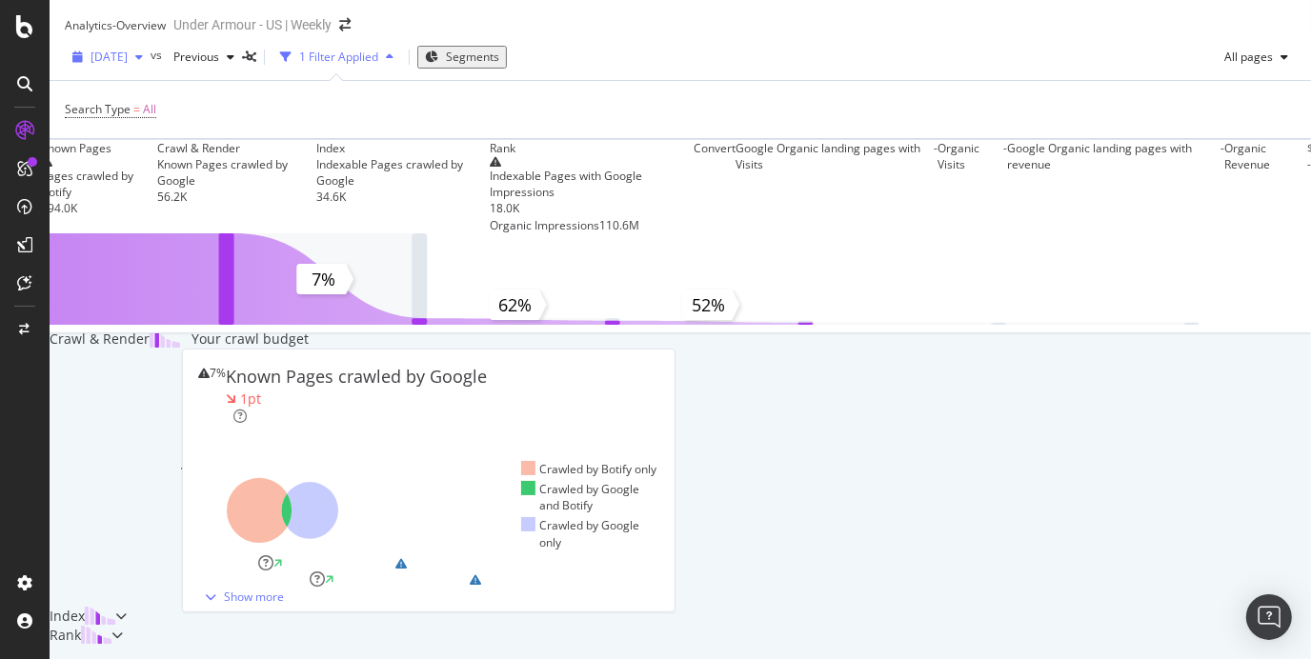
click at [151, 59] on div "[DATE]" at bounding box center [108, 57] width 86 height 29
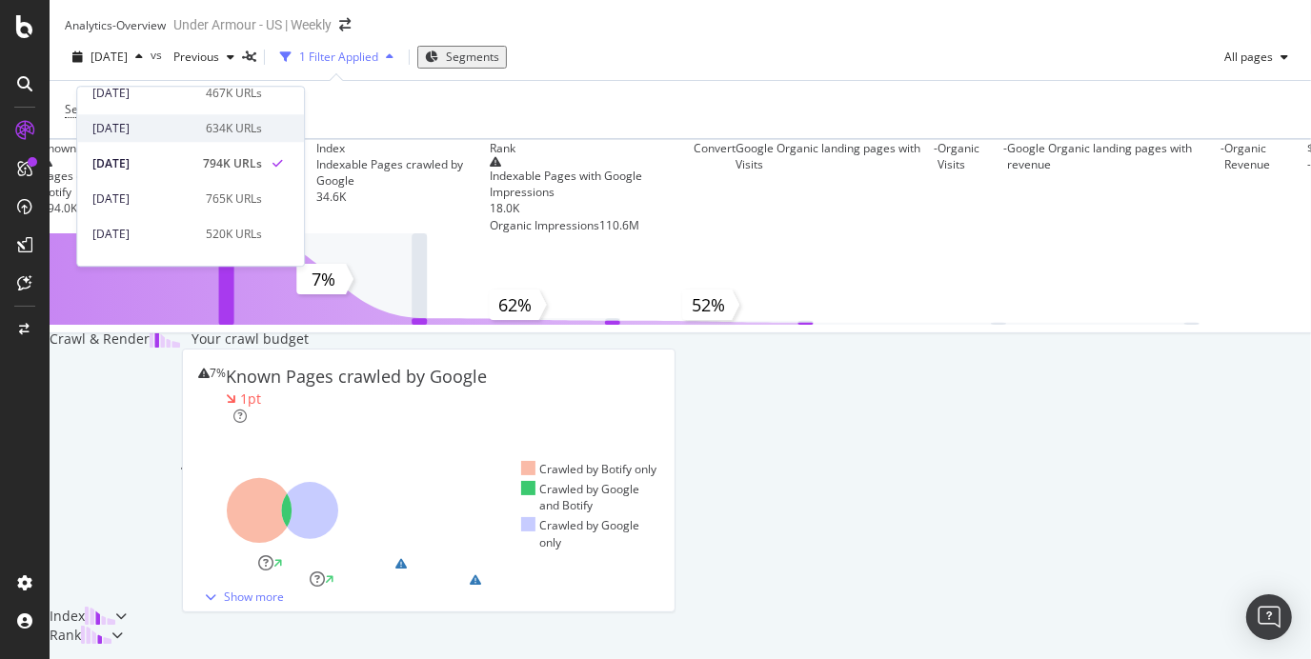
scroll to position [82, 0]
click at [171, 193] on div "[DATE]" at bounding box center [143, 198] width 102 height 17
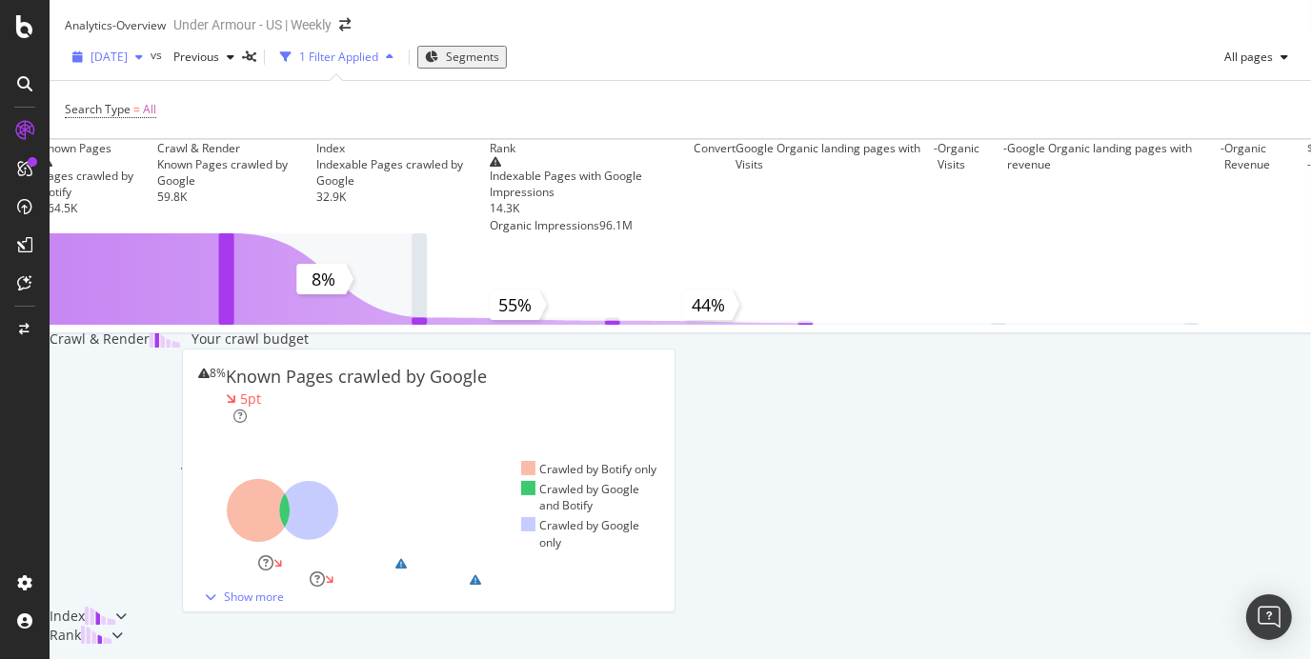
click at [128, 65] on span "[DATE]" at bounding box center [109, 57] width 37 height 16
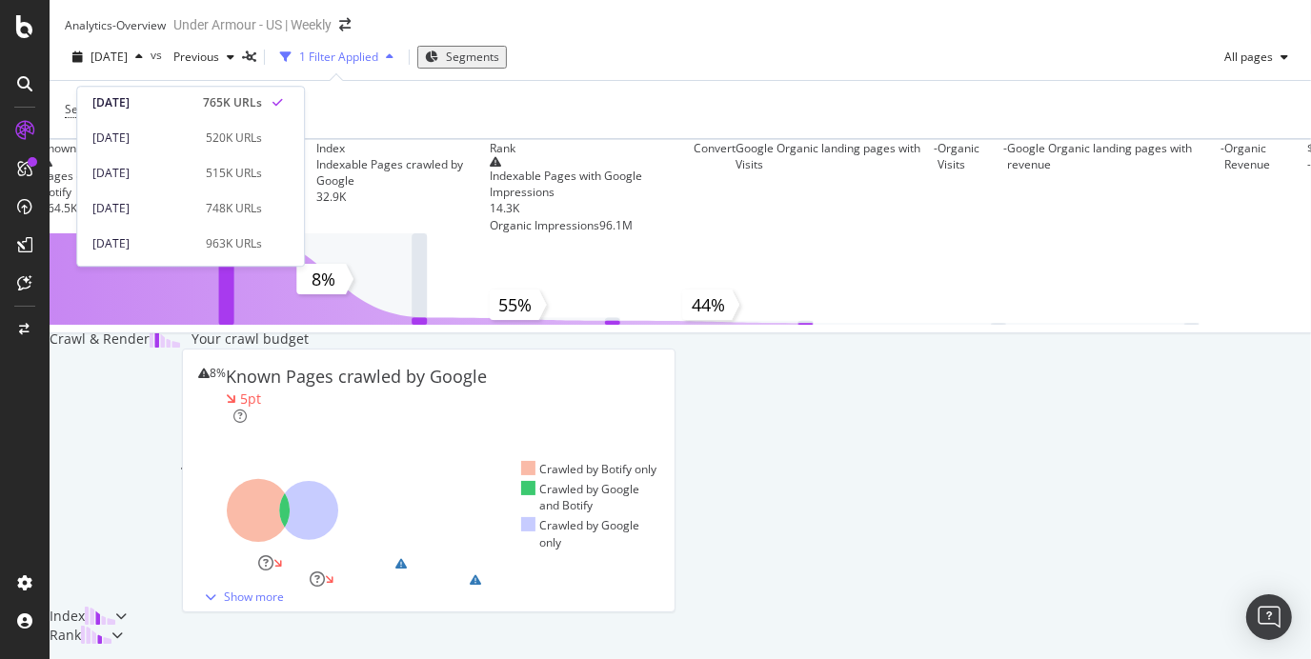
scroll to position [177, 0]
click at [176, 200] on div "[DATE]" at bounding box center [143, 208] width 102 height 17
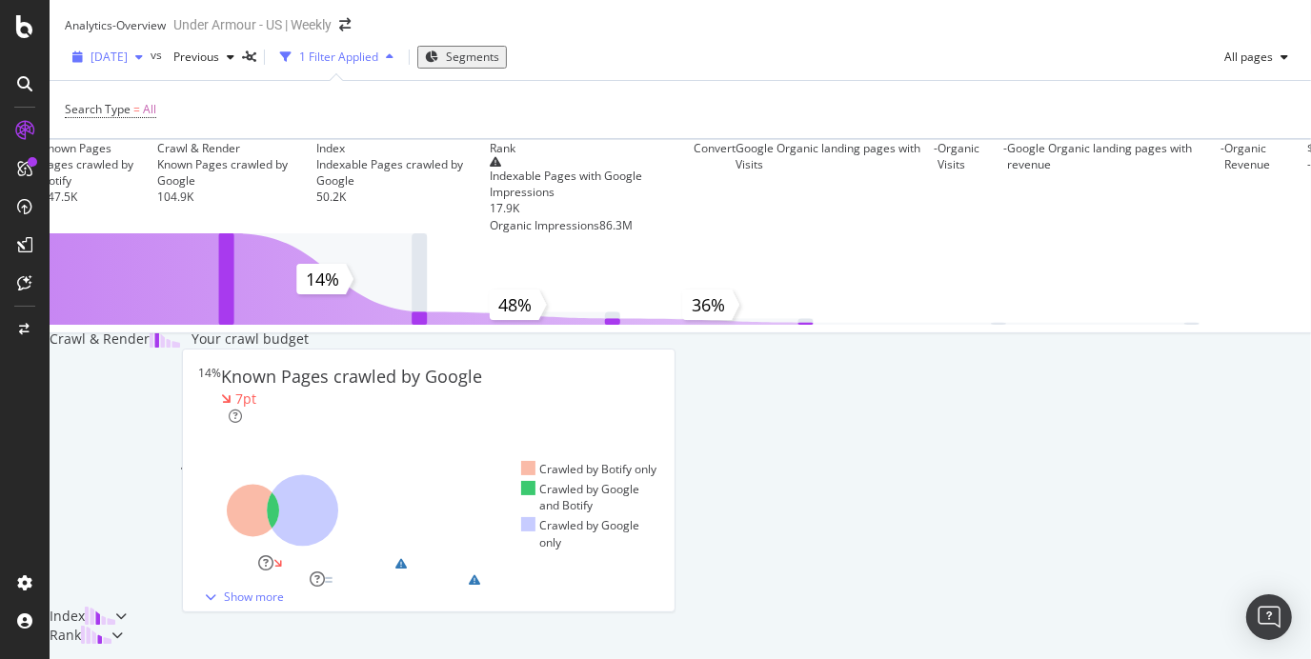
click at [128, 65] on span "[DATE]" at bounding box center [109, 57] width 37 height 16
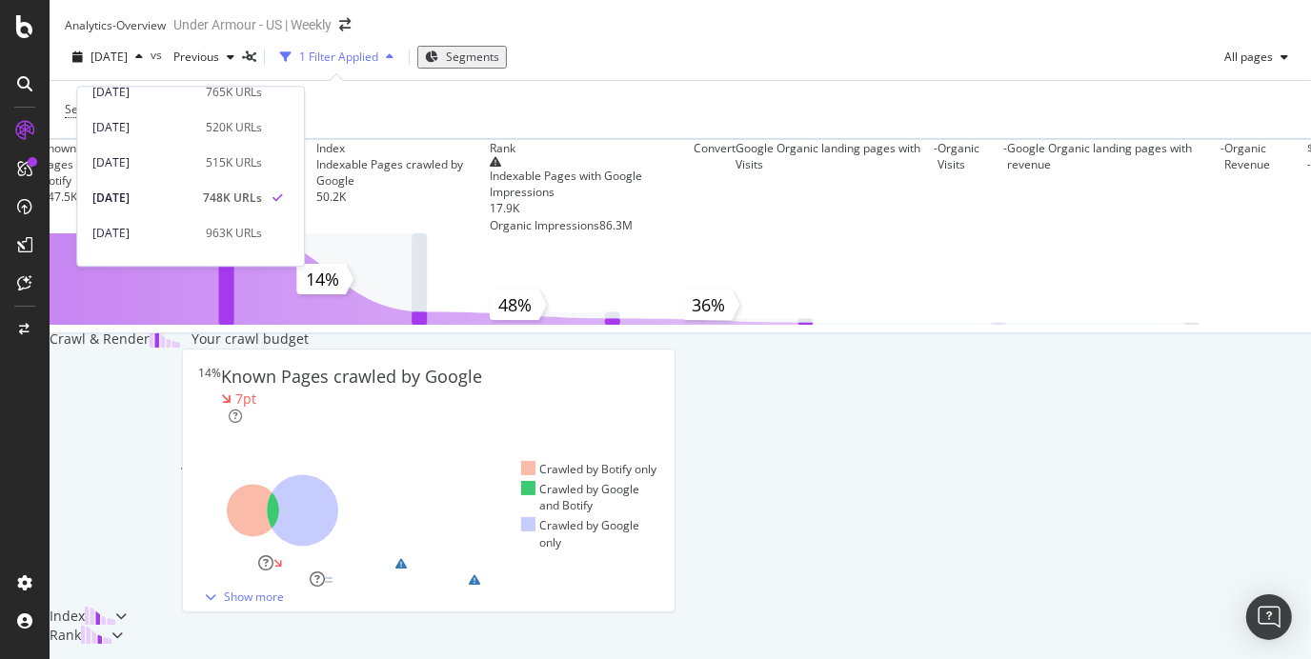
scroll to position [197, 0]
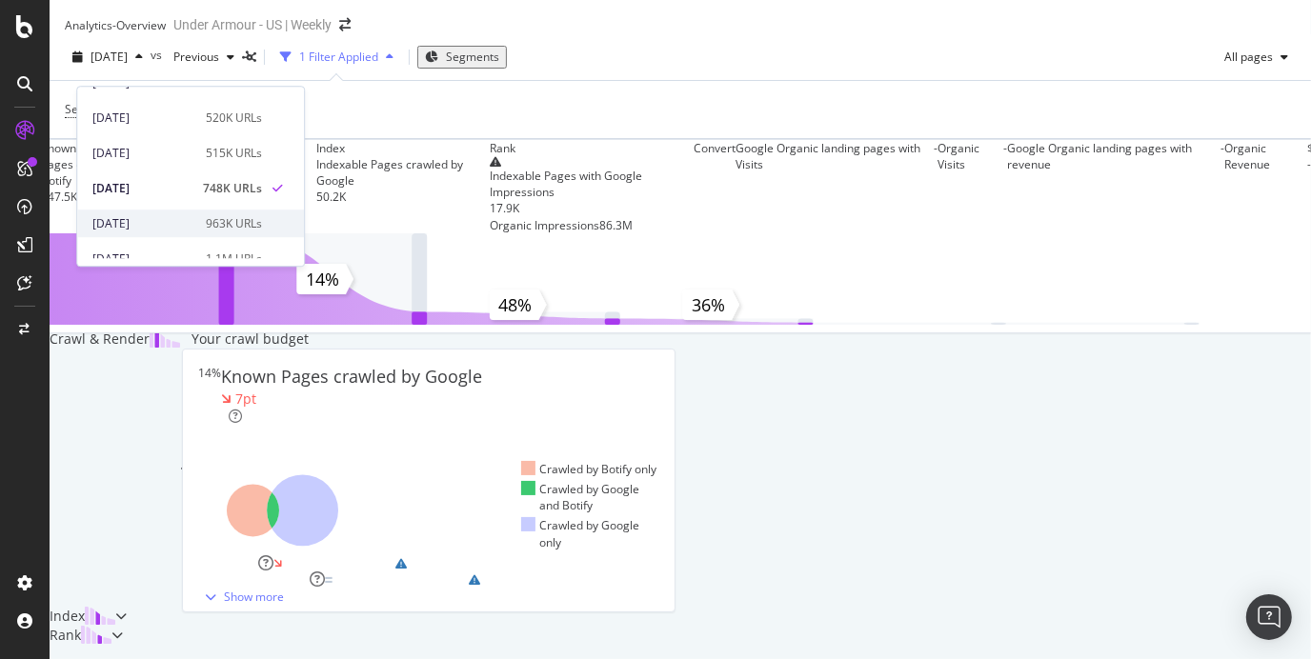
click at [188, 223] on div "[DATE]" at bounding box center [143, 223] width 102 height 17
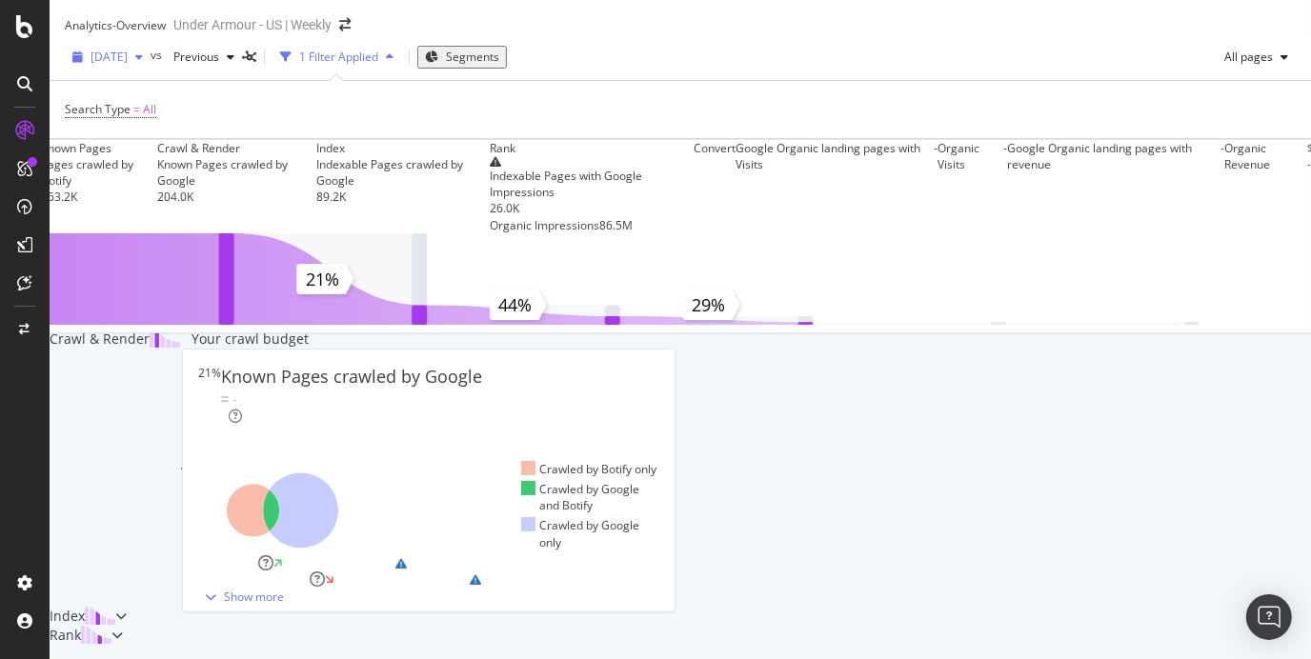
click at [151, 71] on div "[DATE]" at bounding box center [108, 57] width 86 height 29
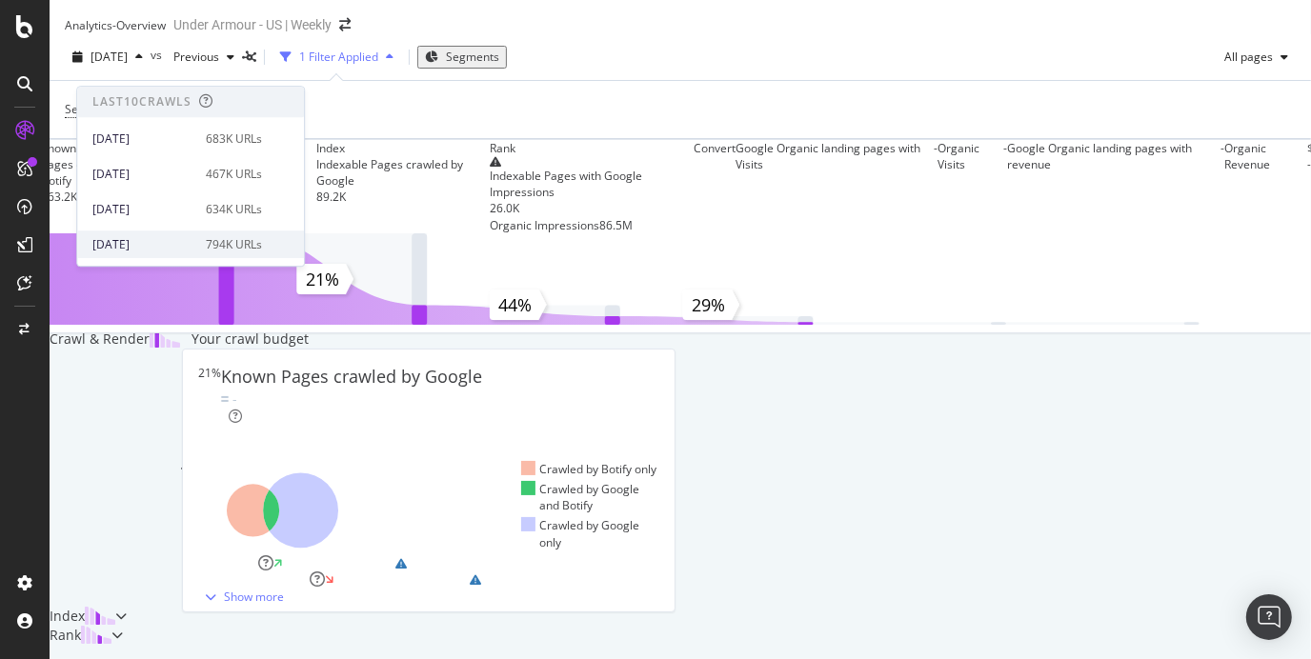
scroll to position [91, 0]
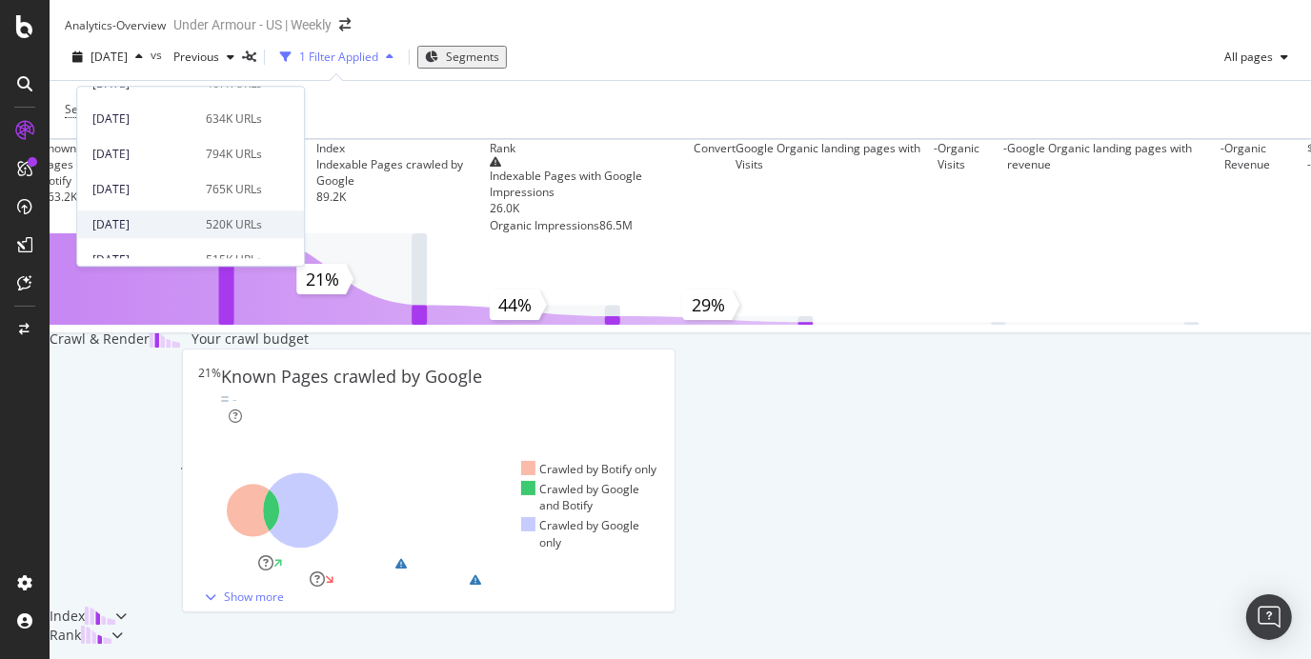
click at [206, 221] on div "520K URLs" at bounding box center [234, 224] width 56 height 17
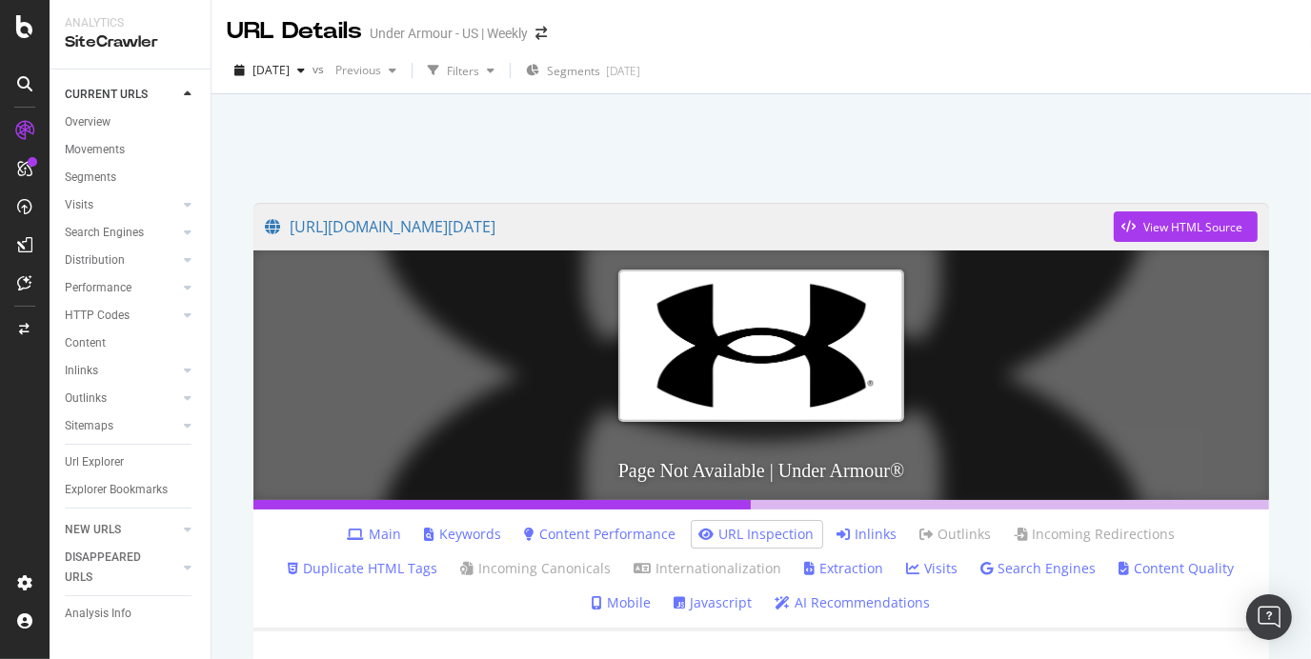
scroll to position [150, 0]
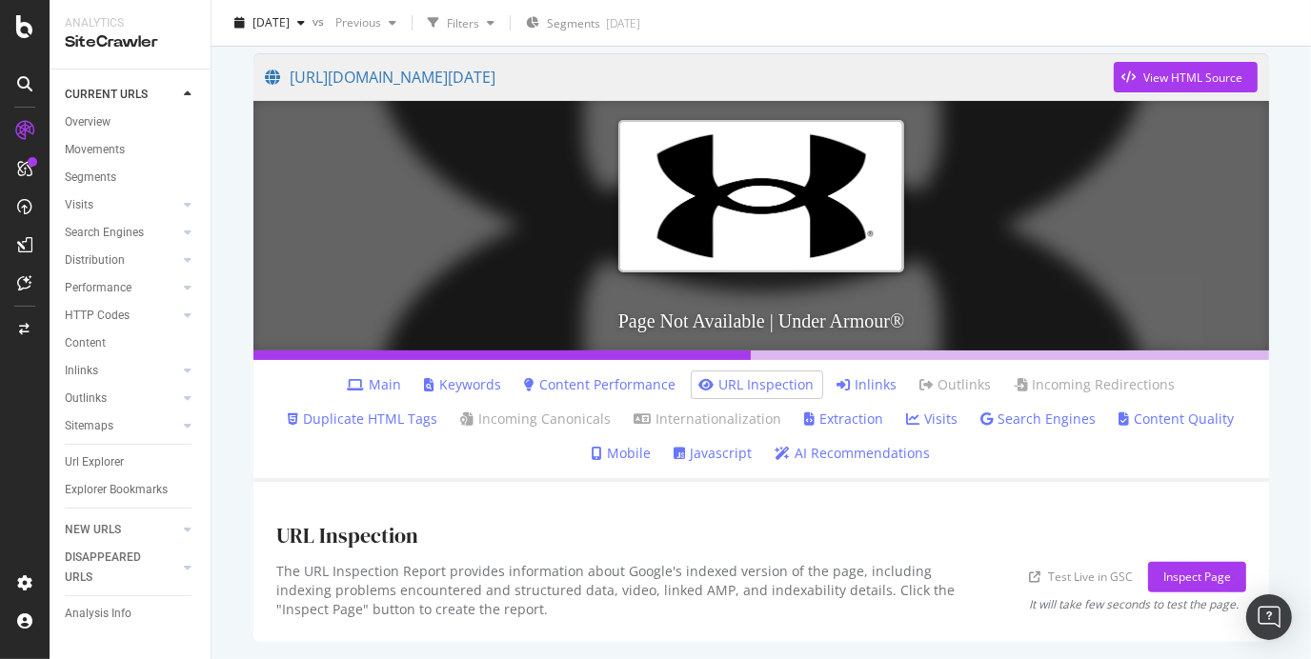
click at [348, 385] on link "Main" at bounding box center [375, 384] width 54 height 19
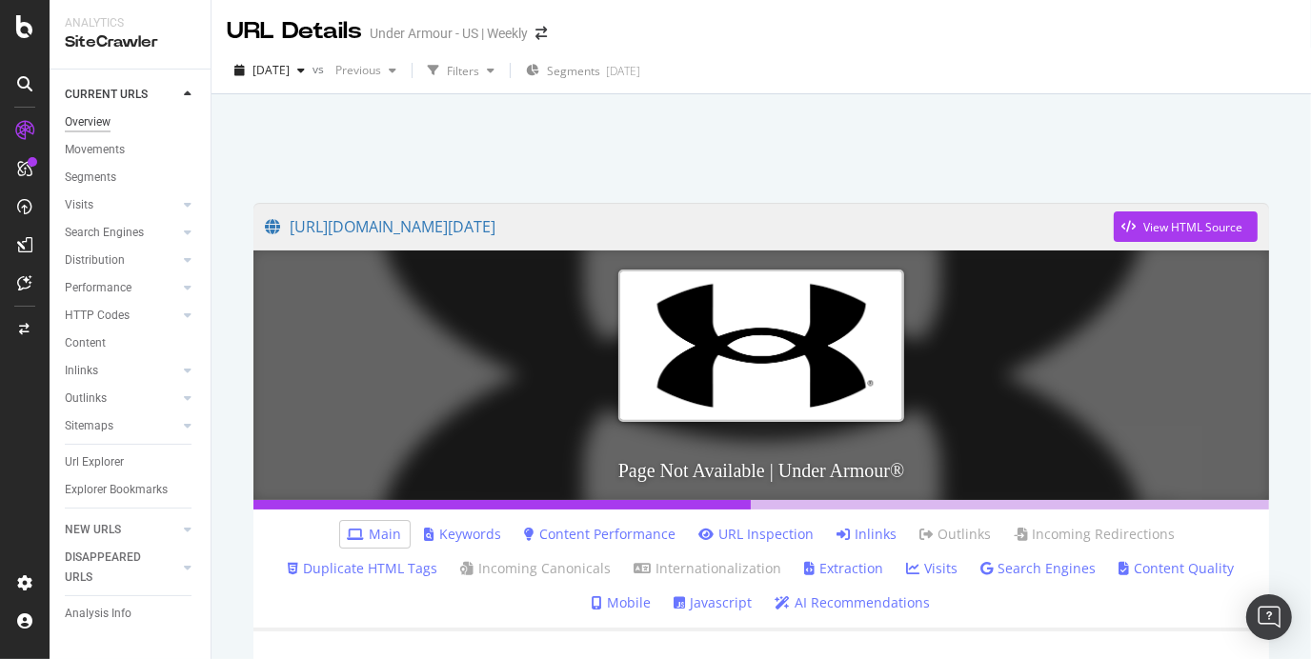
click at [96, 120] on div "Overview" at bounding box center [88, 122] width 46 height 20
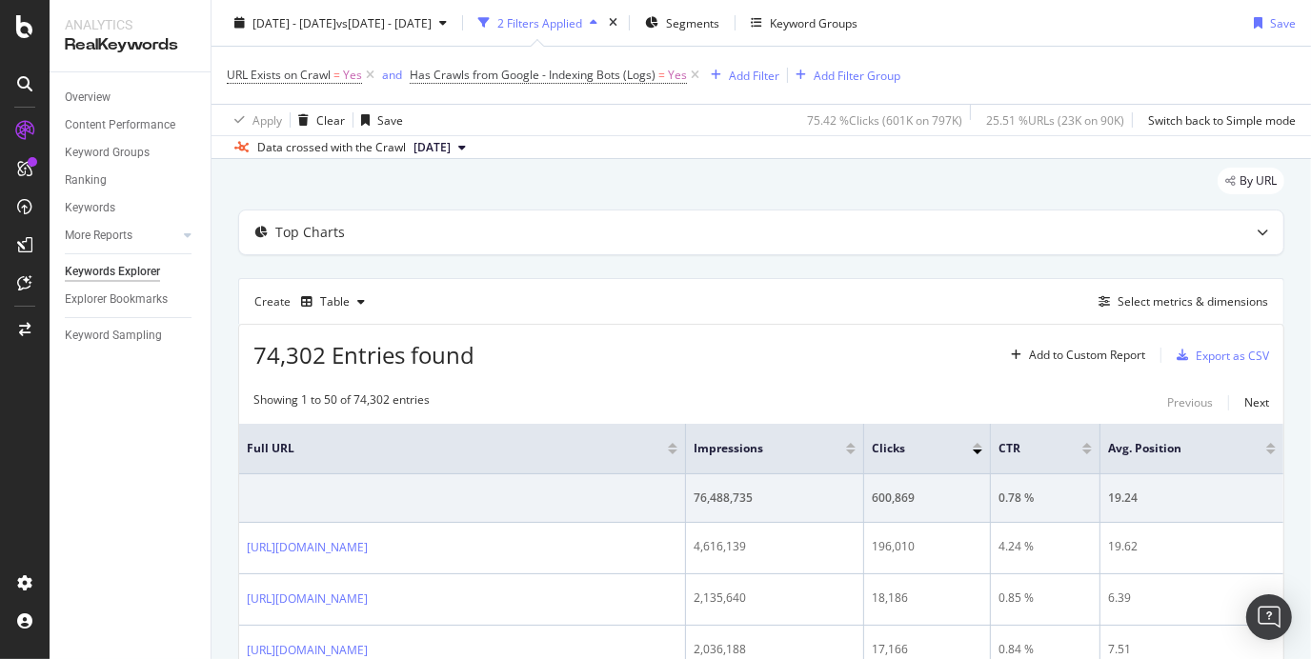
scroll to position [127, 0]
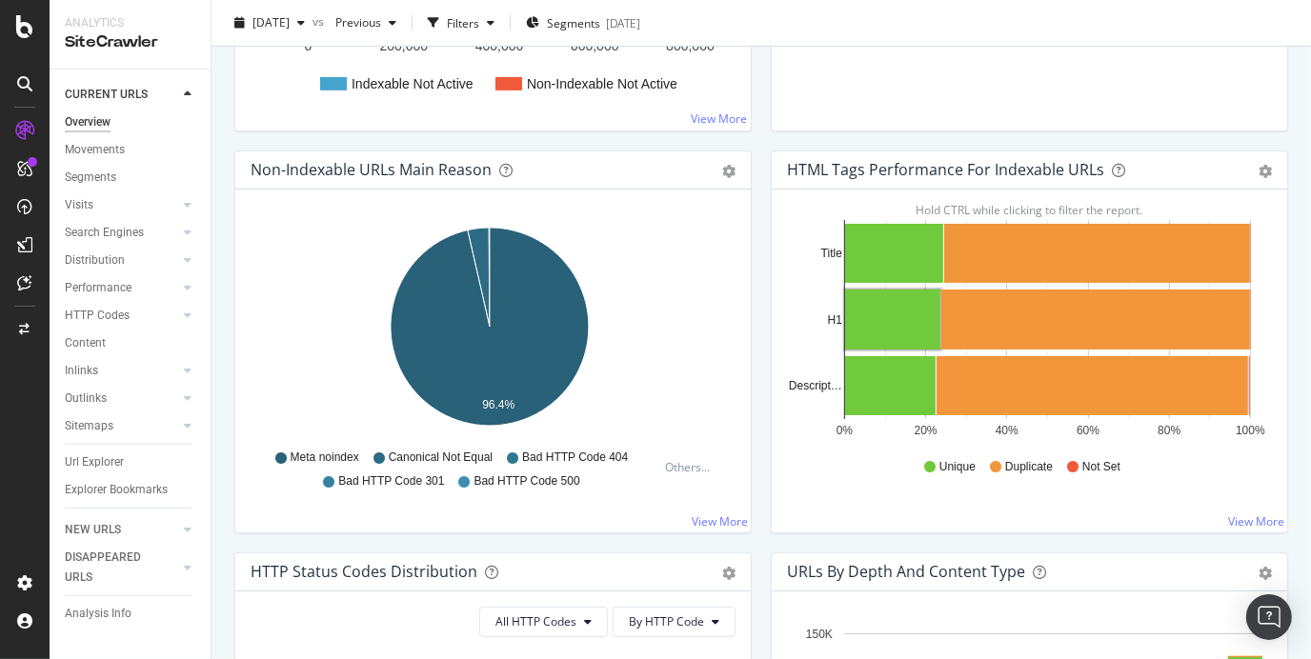
scroll to position [18, 0]
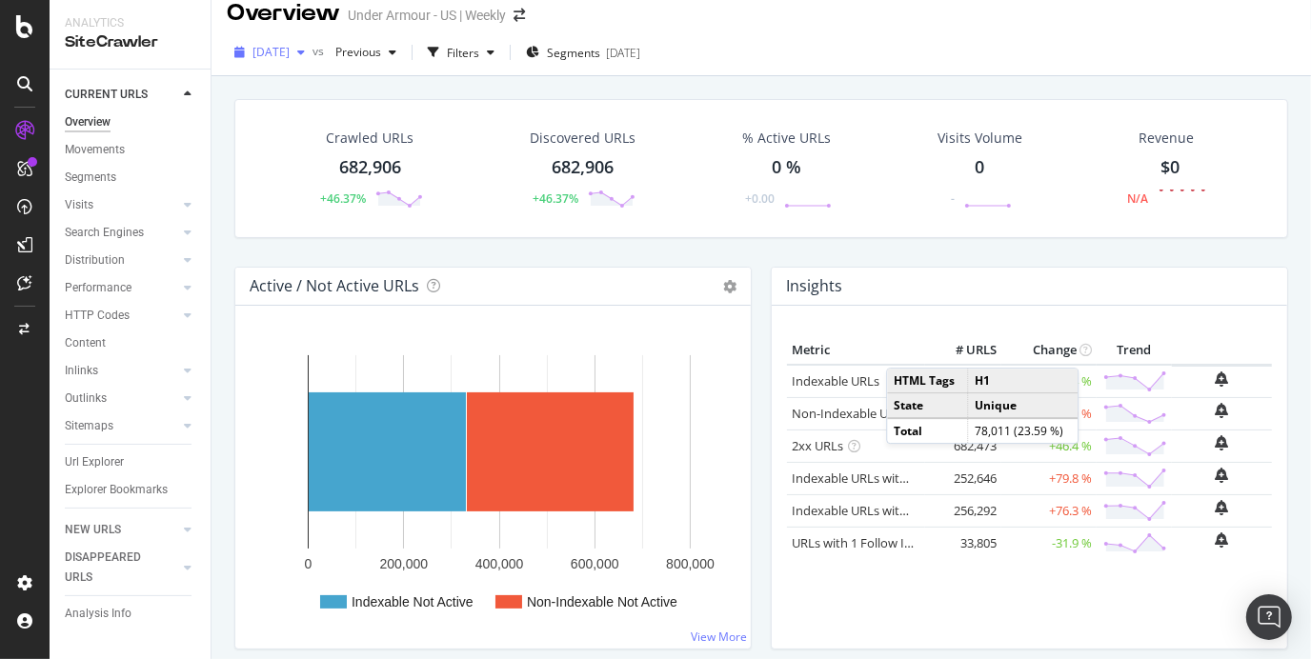
click at [286, 54] on span "[DATE]" at bounding box center [271, 52] width 37 height 16
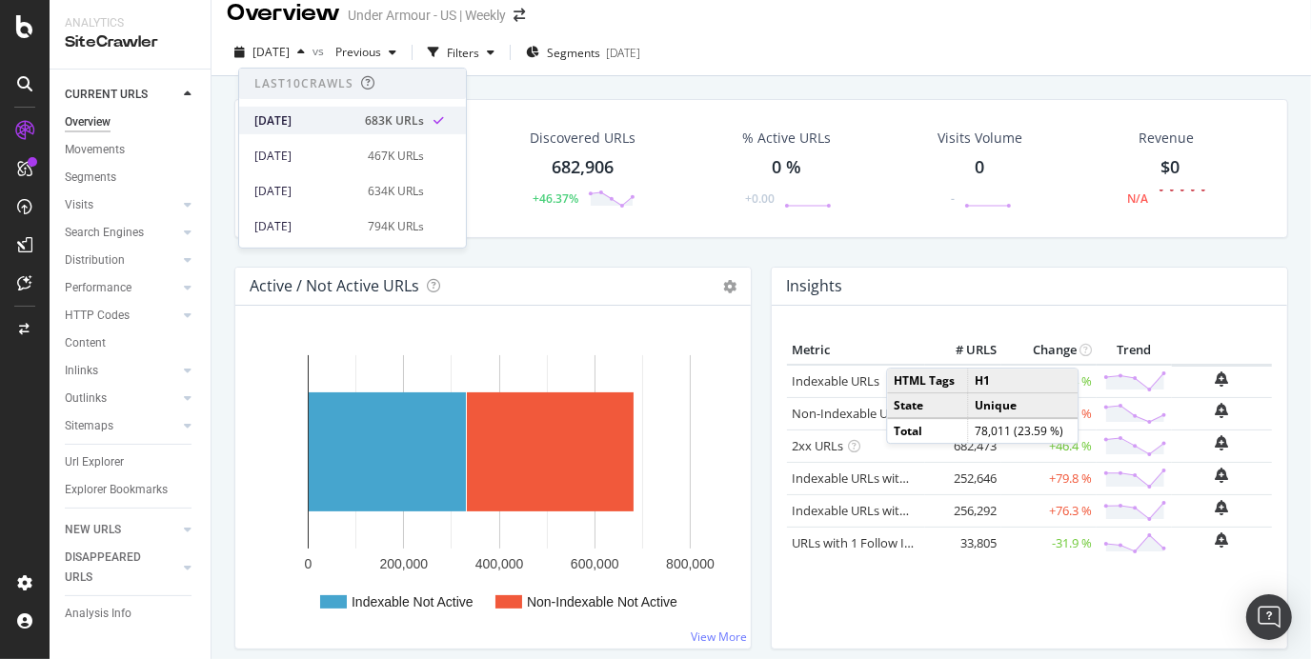
click at [306, 123] on div "[DATE]" at bounding box center [303, 119] width 99 height 17
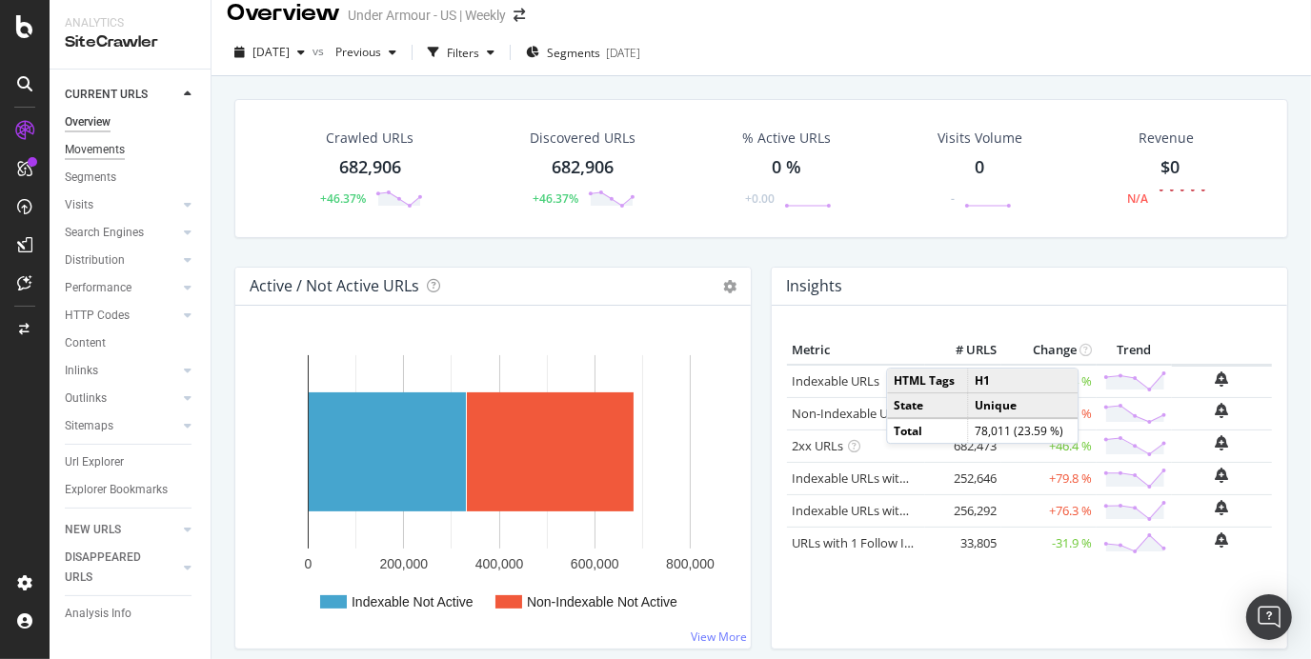
click at [120, 142] on div "Movements" at bounding box center [95, 150] width 60 height 20
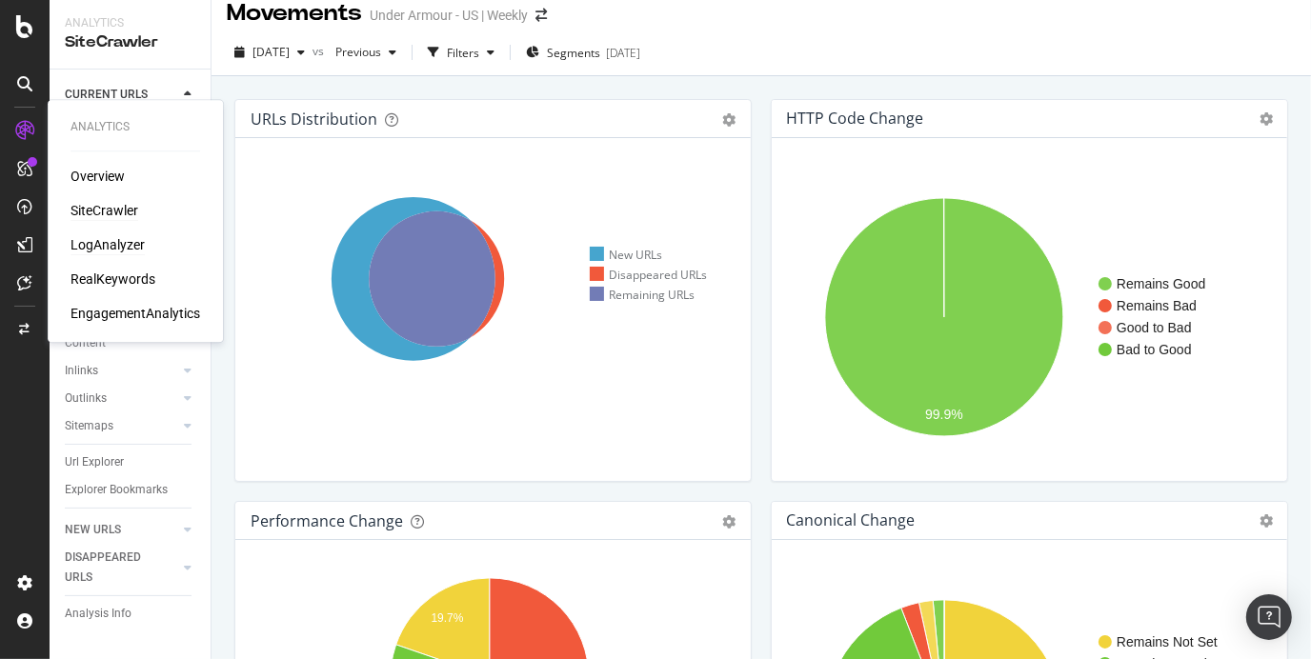
click at [106, 238] on div "LogAnalyzer" at bounding box center [108, 244] width 74 height 19
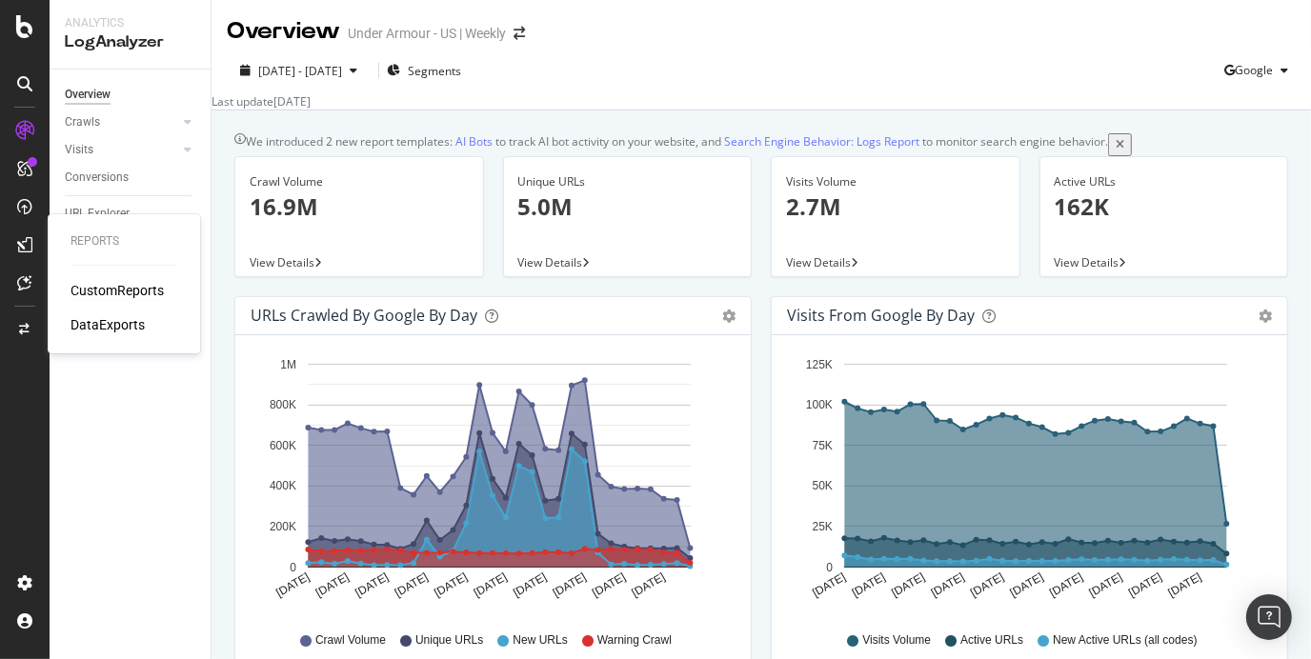
click at [126, 297] on div "CustomReports" at bounding box center [117, 290] width 93 height 19
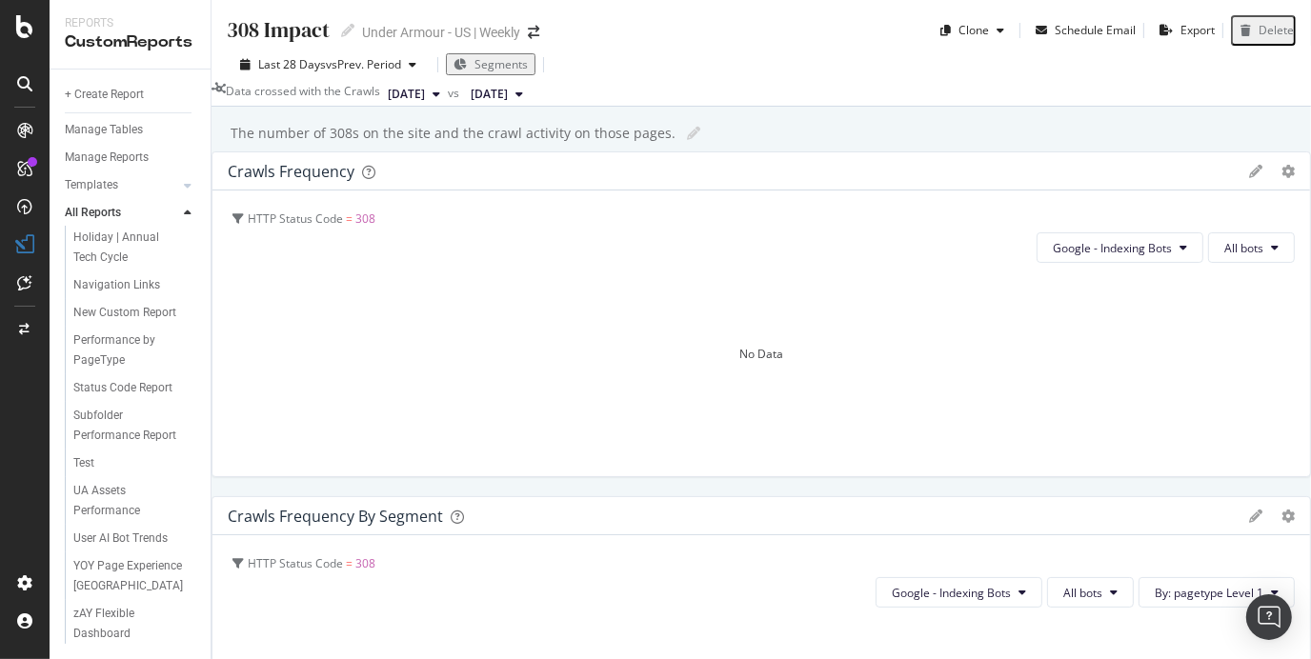
scroll to position [404, 0]
click at [107, 529] on div "User AI Bot Trends" at bounding box center [120, 539] width 94 height 20
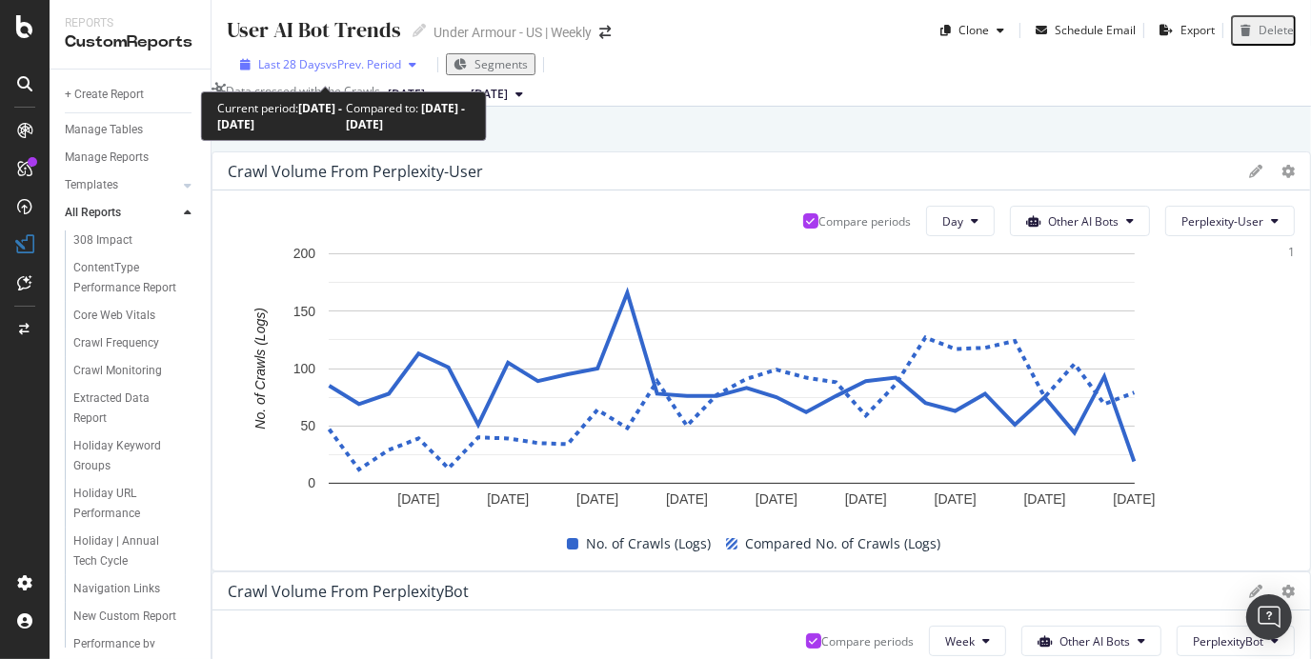
click at [399, 62] on span "vs Prev. Period" at bounding box center [363, 64] width 75 height 16
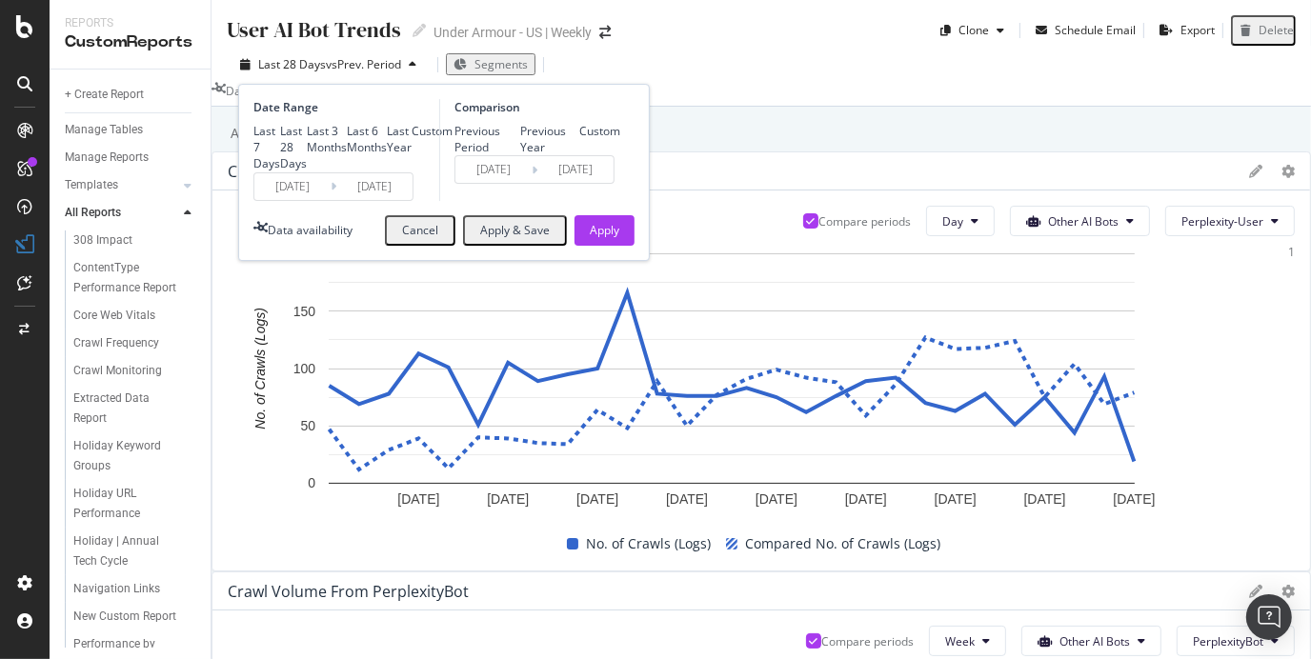
click at [311, 155] on div "Last 3 Months" at bounding box center [327, 139] width 40 height 32
type input "[DATE]"
click at [590, 238] on div "Apply" at bounding box center [605, 230] width 30 height 16
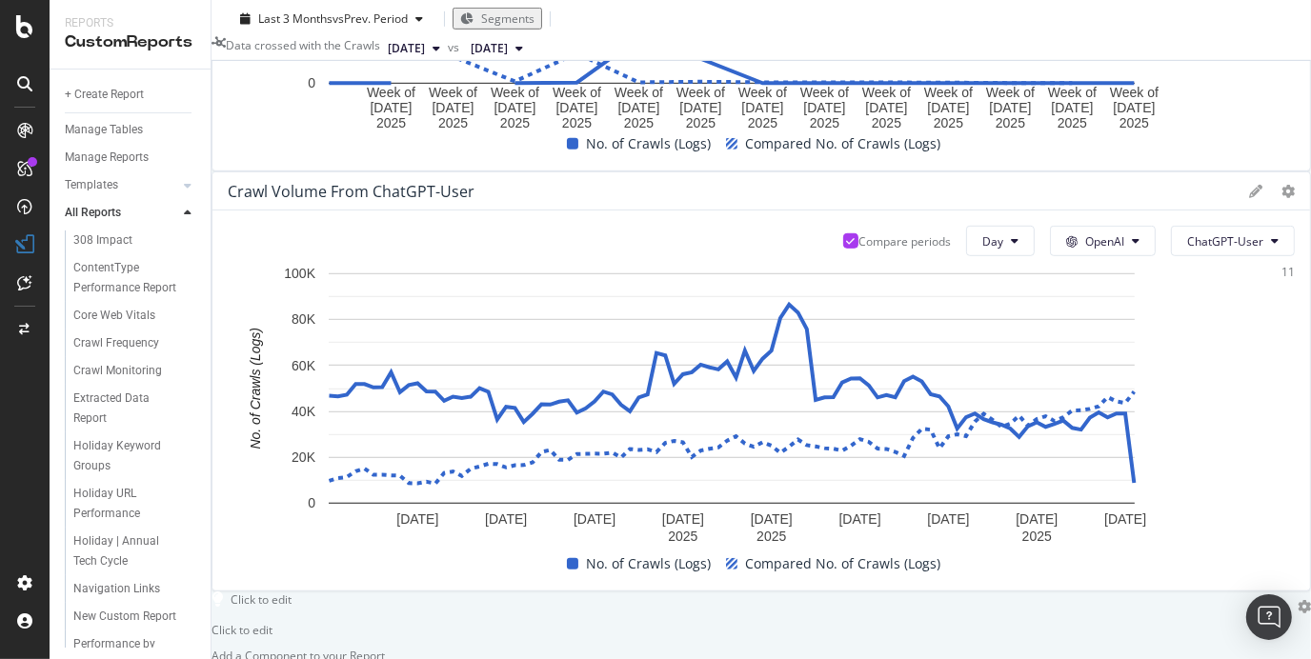
scroll to position [821, 0]
